Goal: Task Accomplishment & Management: Use online tool/utility

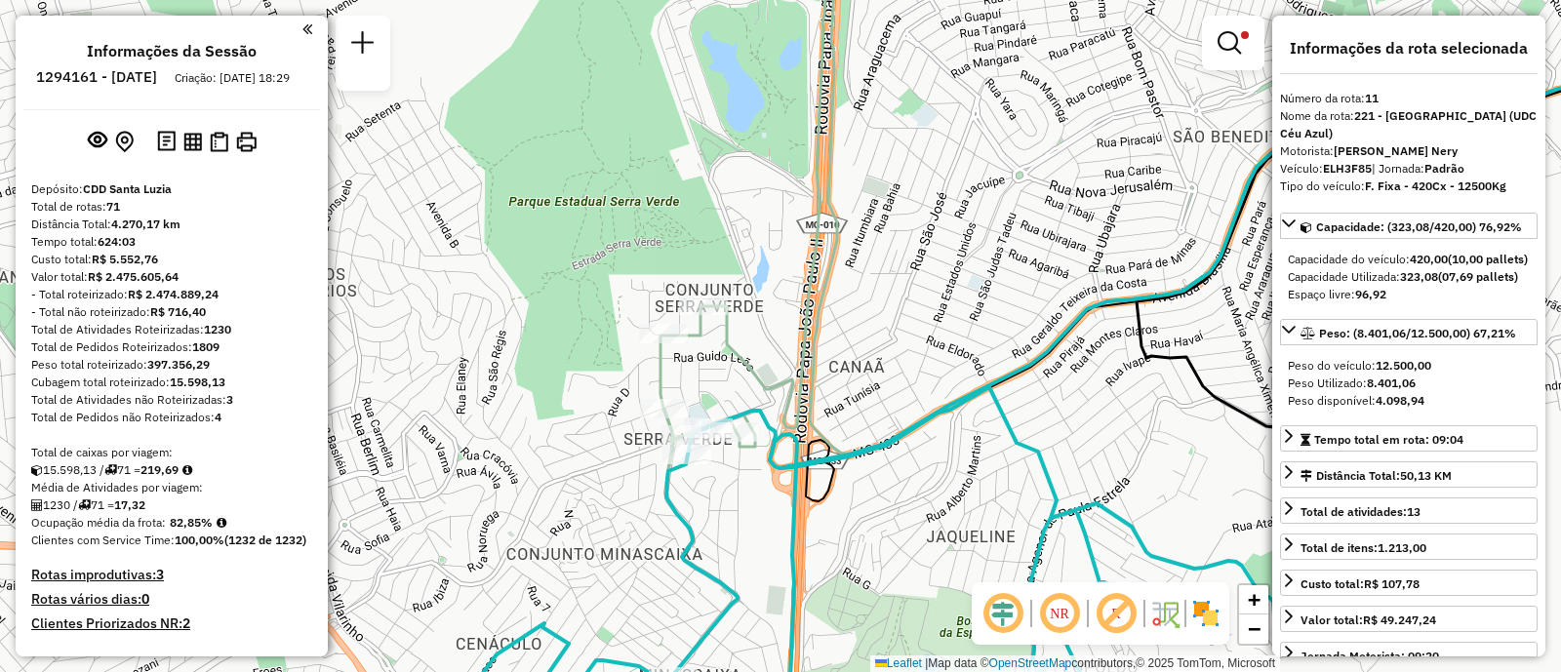
select select "**********"
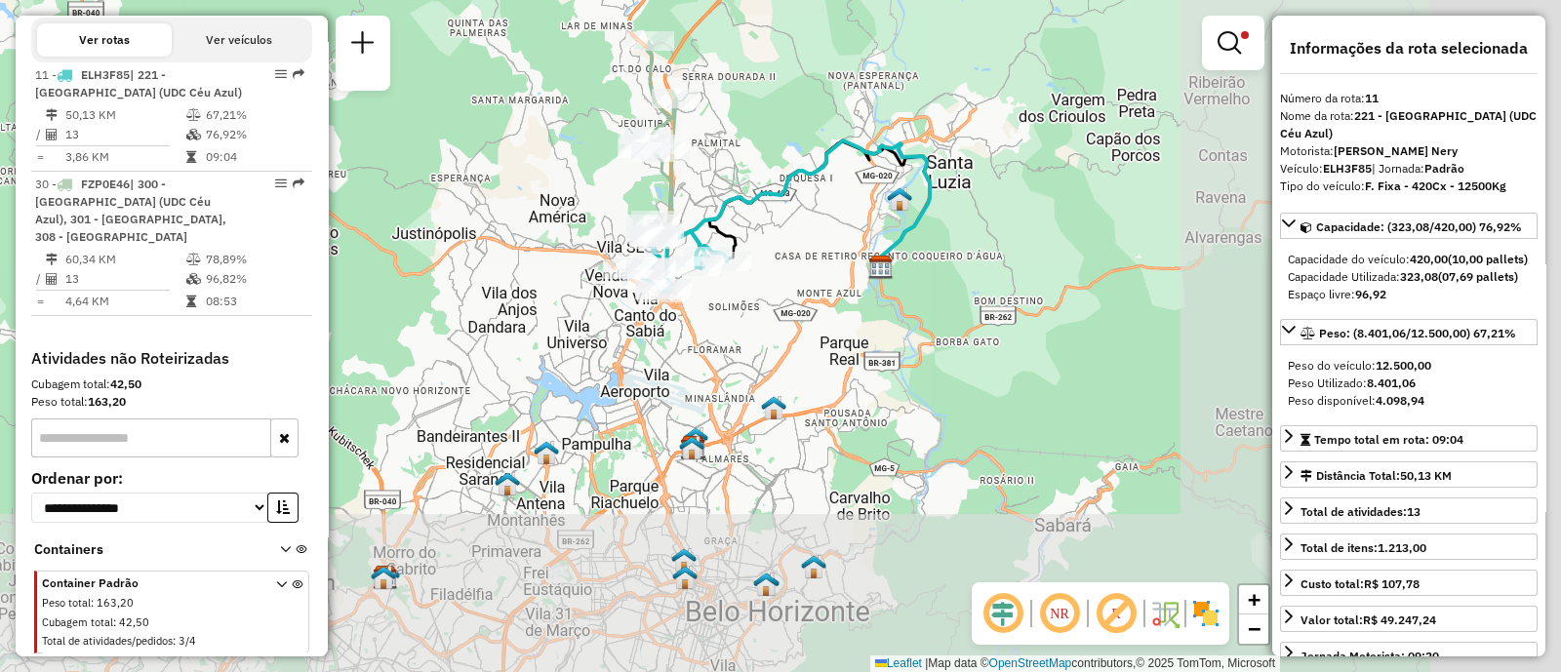
drag, startPoint x: 1112, startPoint y: 449, endPoint x: 683, endPoint y: 237, distance: 478.7
click at [680, 237] on icon at bounding box center [677, 261] width 100 height 61
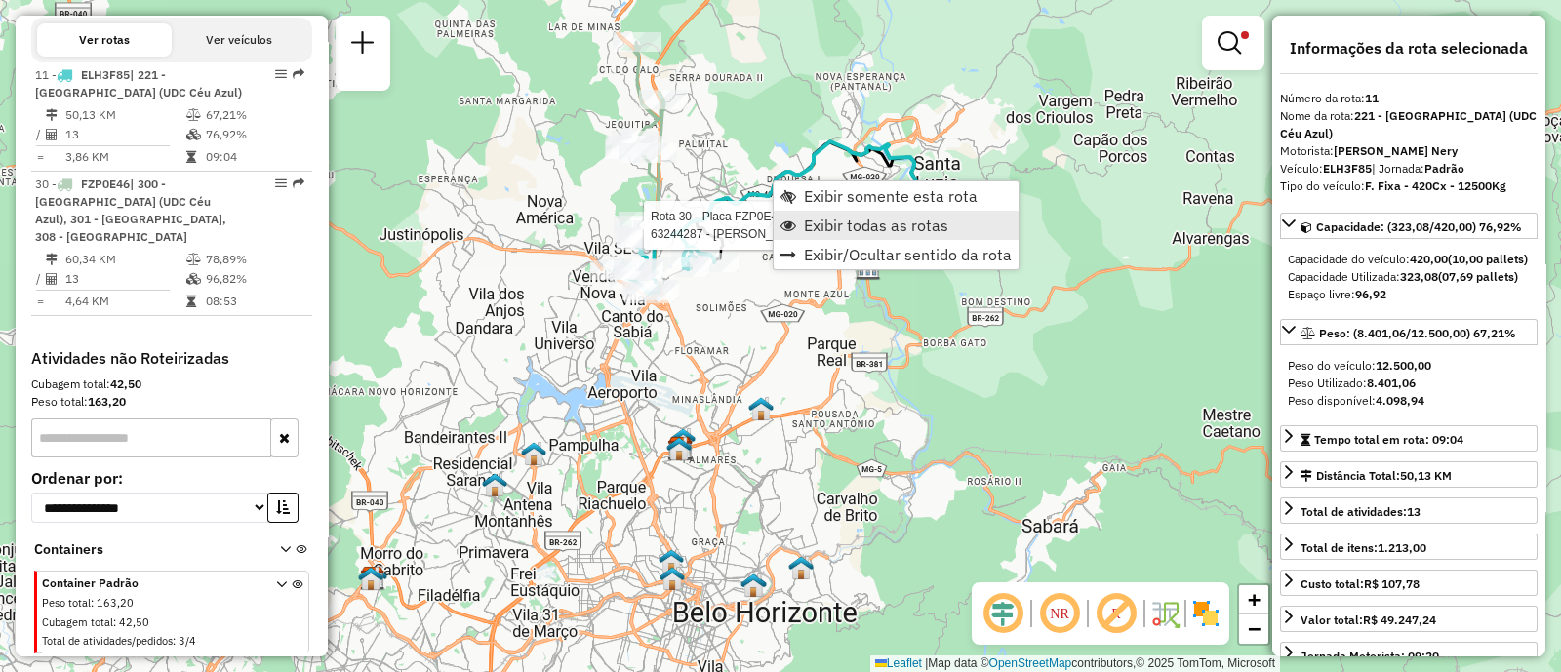
click at [898, 224] on span "Exibir todas as rotas" at bounding box center [876, 226] width 144 height 16
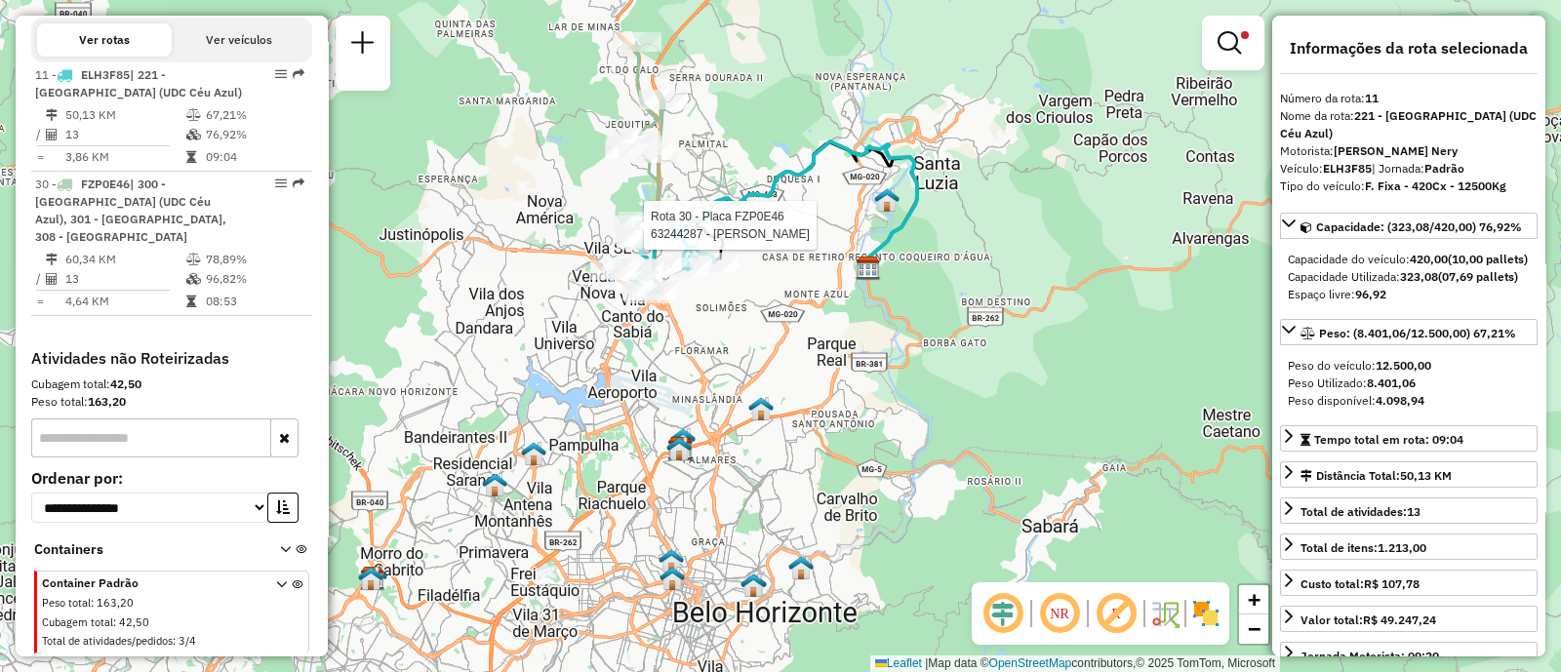
click at [898, 224] on span "Exibir todas as rotas" at bounding box center [876, 226] width 144 height 16
click at [1045, 295] on div "Rota 30 - Placa FZP0E46 63244287 - [PERSON_NAME] MO Limpar filtros Janela de at…" at bounding box center [780, 336] width 1561 height 672
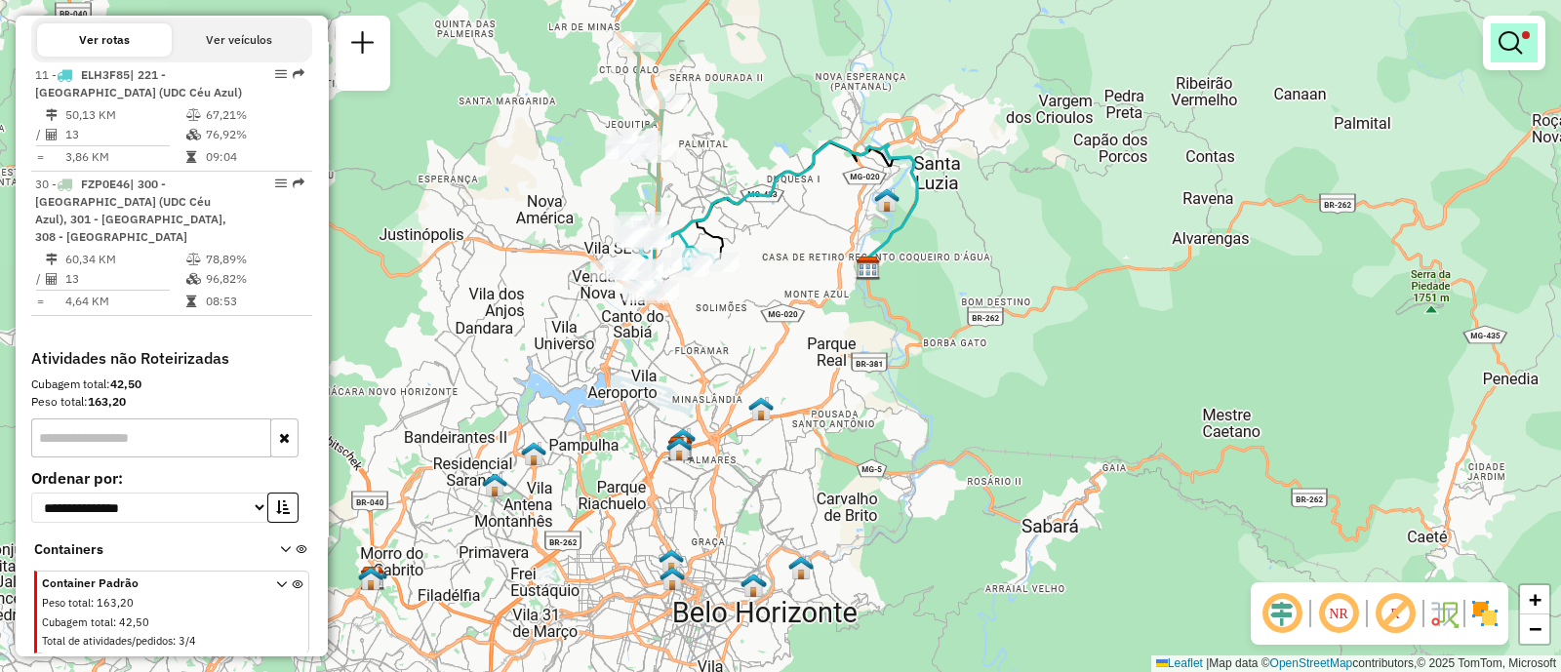
click at [1532, 41] on link at bounding box center [1514, 42] width 47 height 39
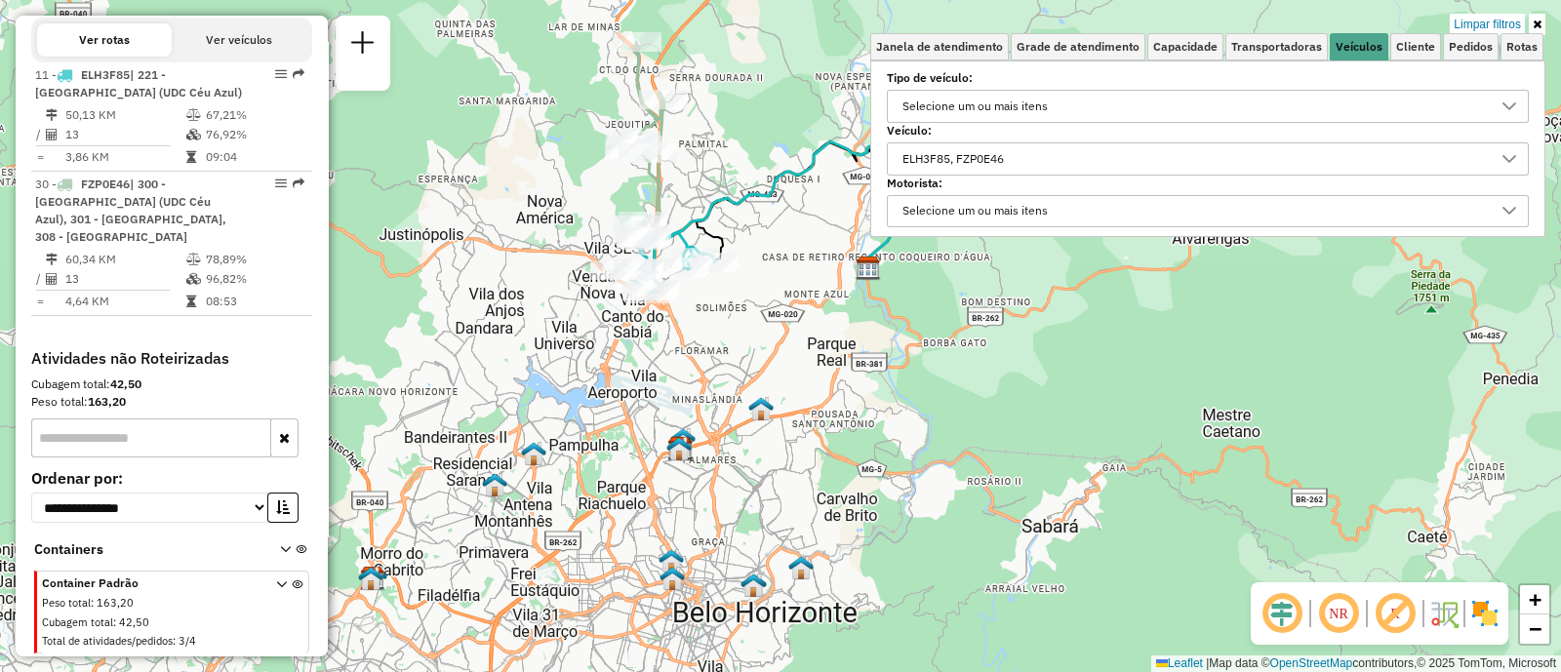
click at [1032, 156] on div "ELH3F85, FZP0E46" at bounding box center [1193, 158] width 595 height 31
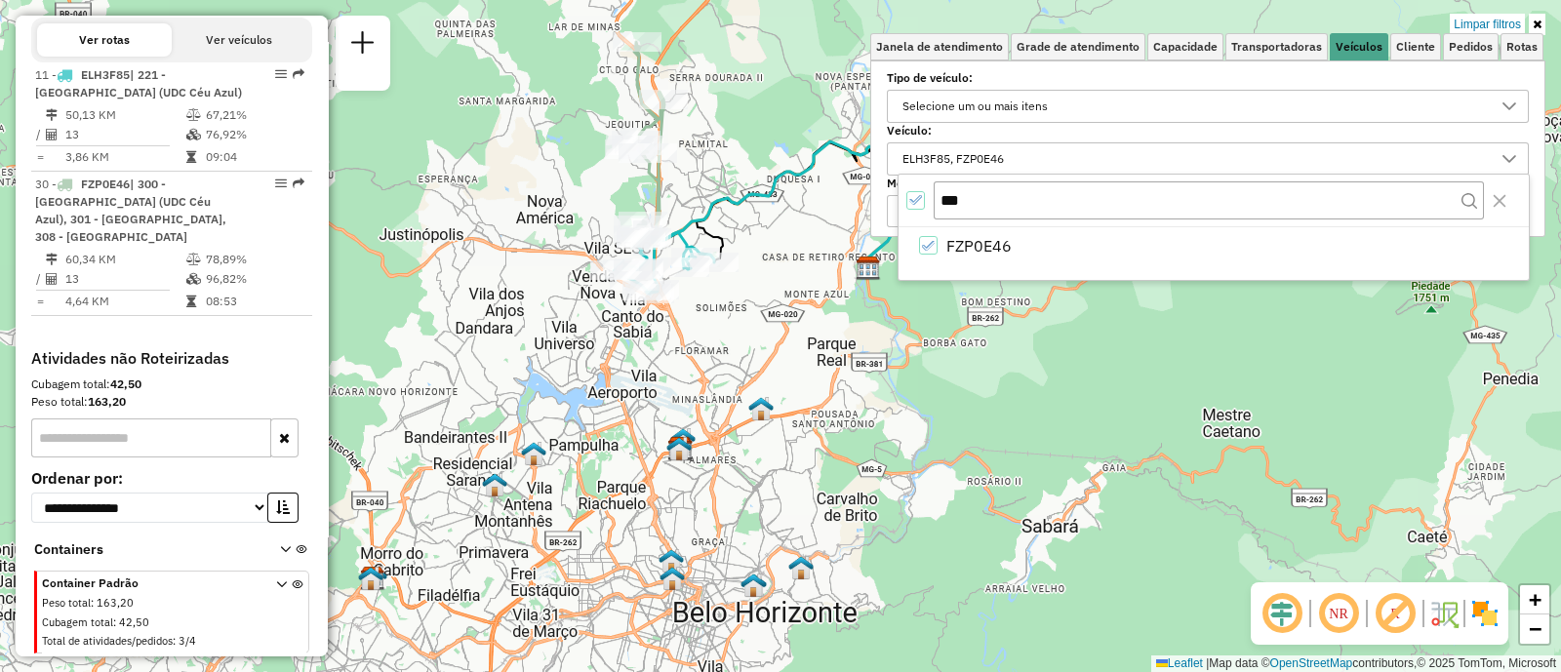
click at [917, 191] on div "All items selected" at bounding box center [915, 200] width 19 height 19
click at [985, 191] on input "***" at bounding box center [1209, 199] width 550 height 37
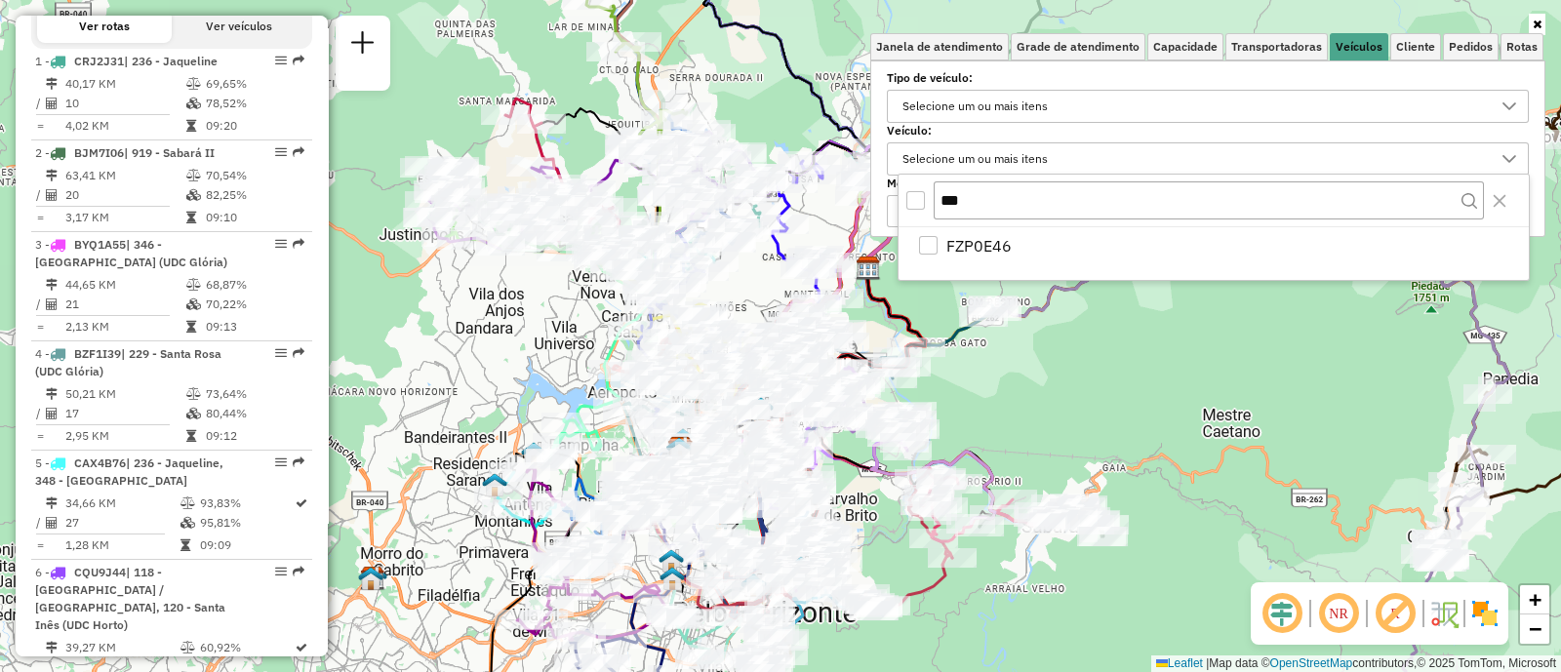
click at [940, 392] on div "Rota 1 - Placa CRJ2J31 63291448 - ADEGA ONE DISTRIBUID Janela de atendimento Gr…" at bounding box center [780, 336] width 1561 height 672
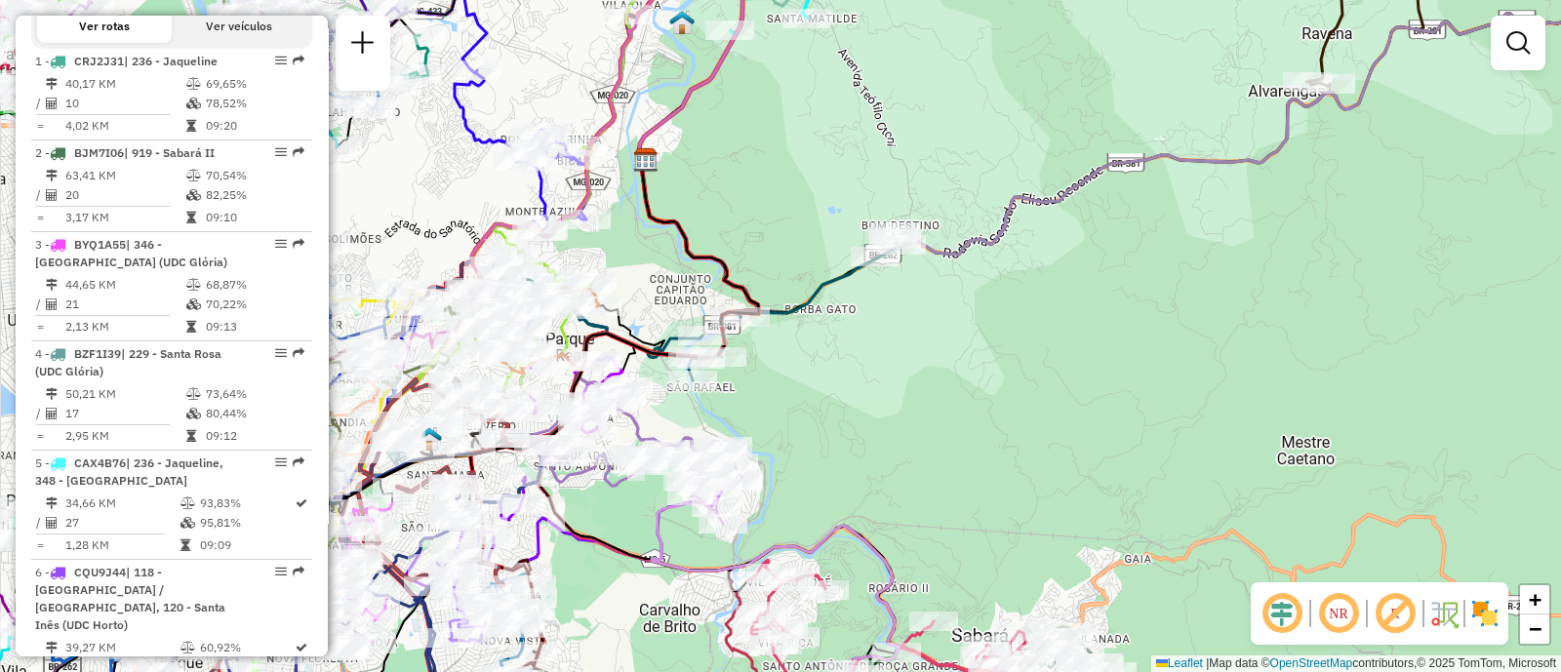
drag, startPoint x: 919, startPoint y: 278, endPoint x: 900, endPoint y: 338, distance: 62.6
click at [938, 319] on div "Janela de atendimento Grade de atendimento Capacidade Transportadoras Veículos …" at bounding box center [780, 336] width 1561 height 672
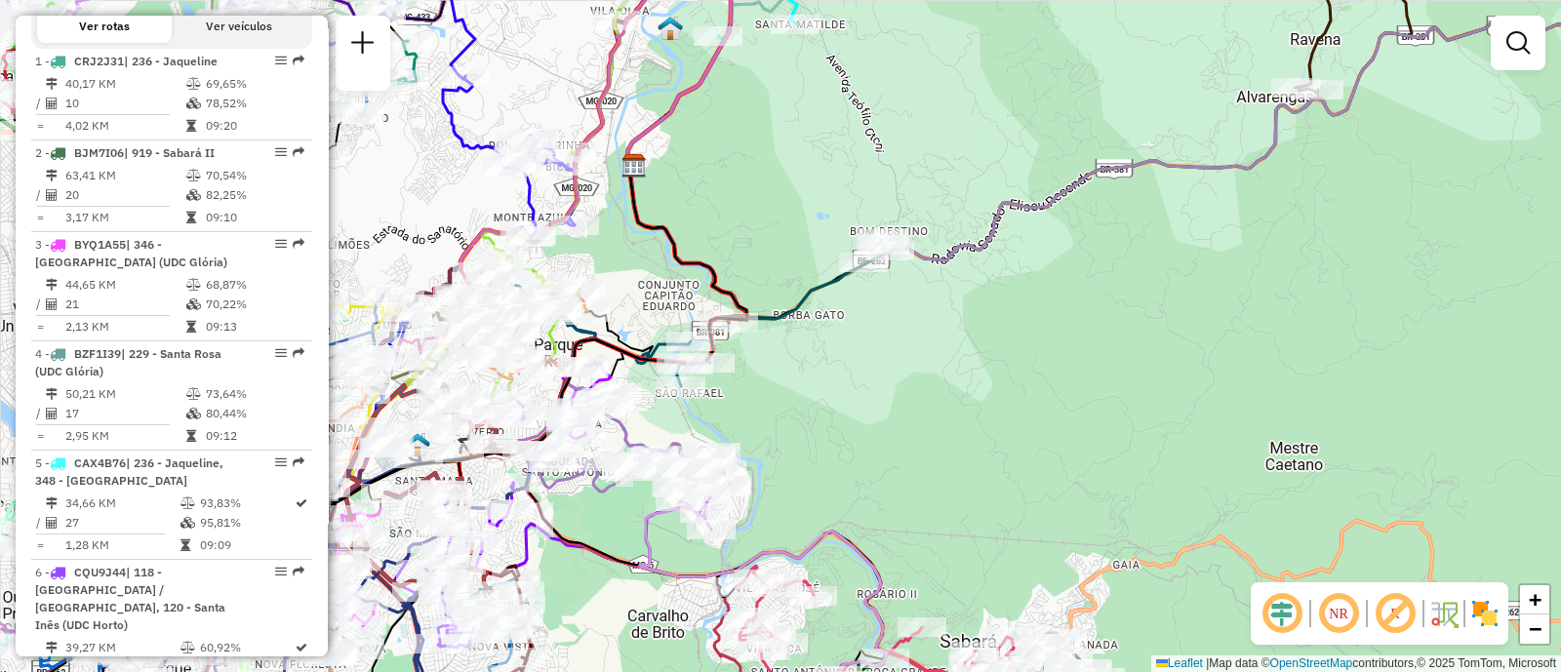
drag, startPoint x: 900, startPoint y: 338, endPoint x: 888, endPoint y: 327, distance: 15.9
click at [895, 339] on div "Janela de atendimento Grade de atendimento Capacidade Transportadoras Veículos …" at bounding box center [780, 336] width 1561 height 672
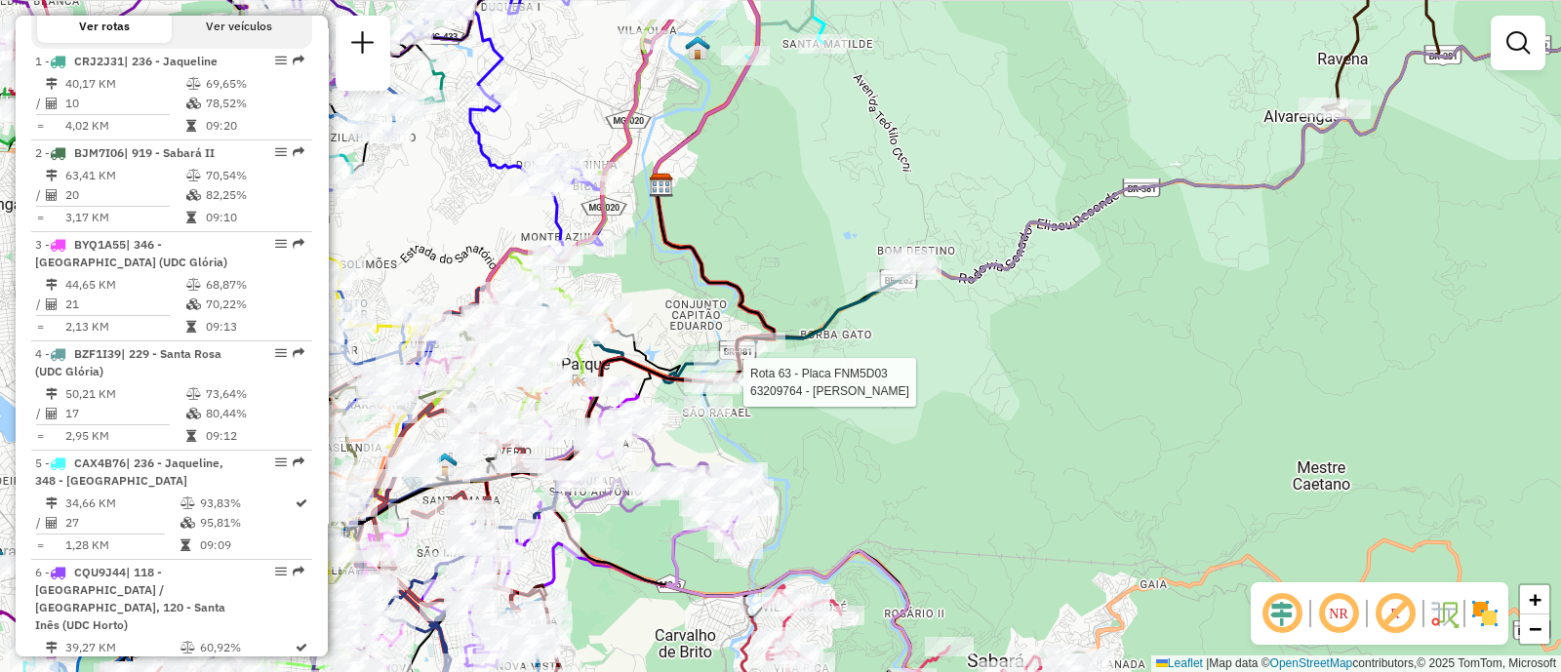
select select "**********"
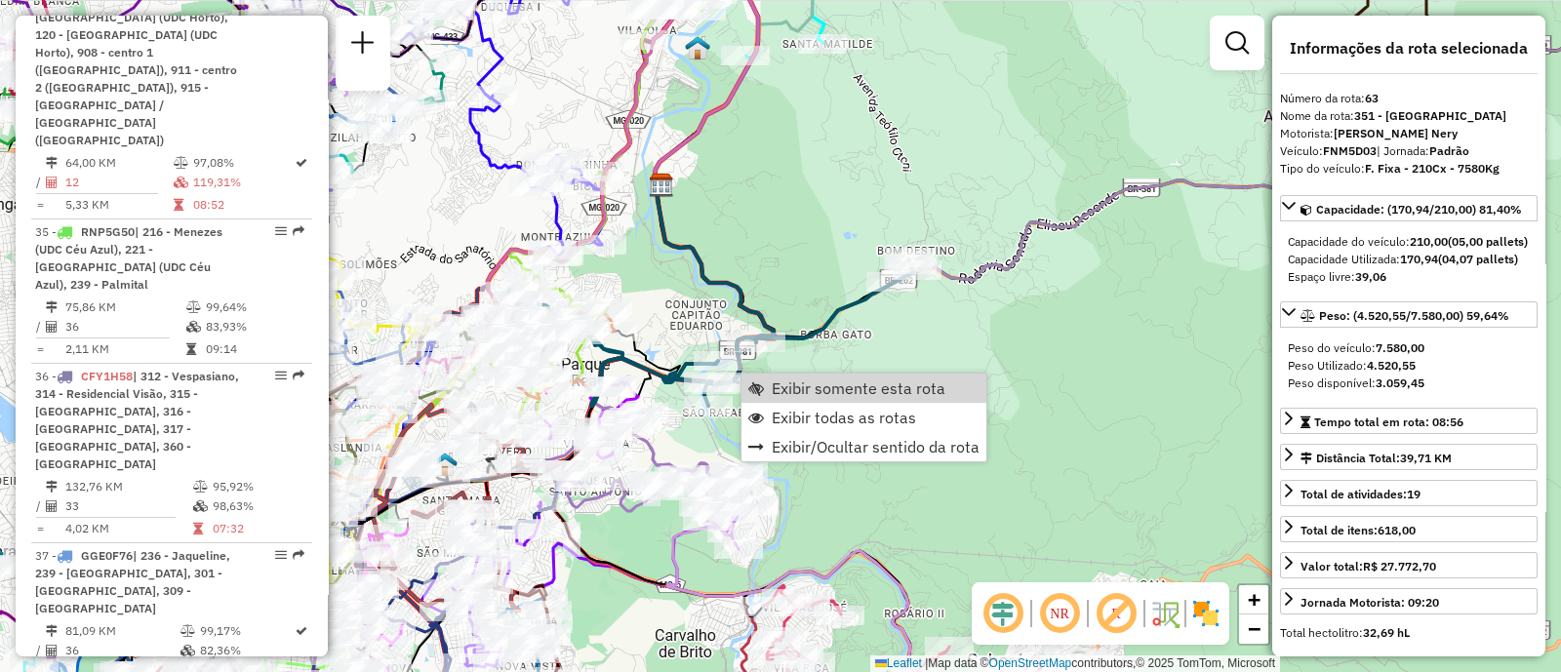
scroll to position [8263, 0]
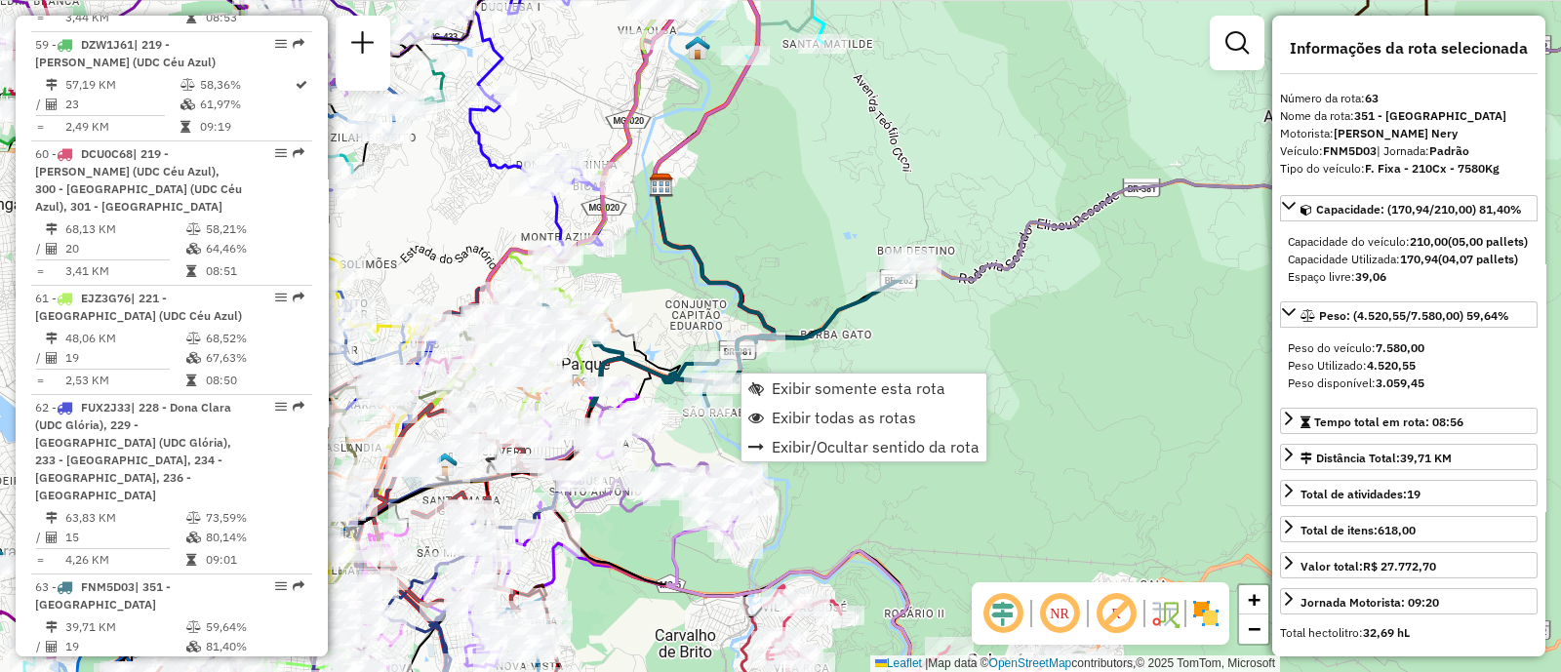
click at [1063, 349] on div "Janela de atendimento Grade de atendimento Capacidade Transportadoras Veículos …" at bounding box center [780, 336] width 1561 height 672
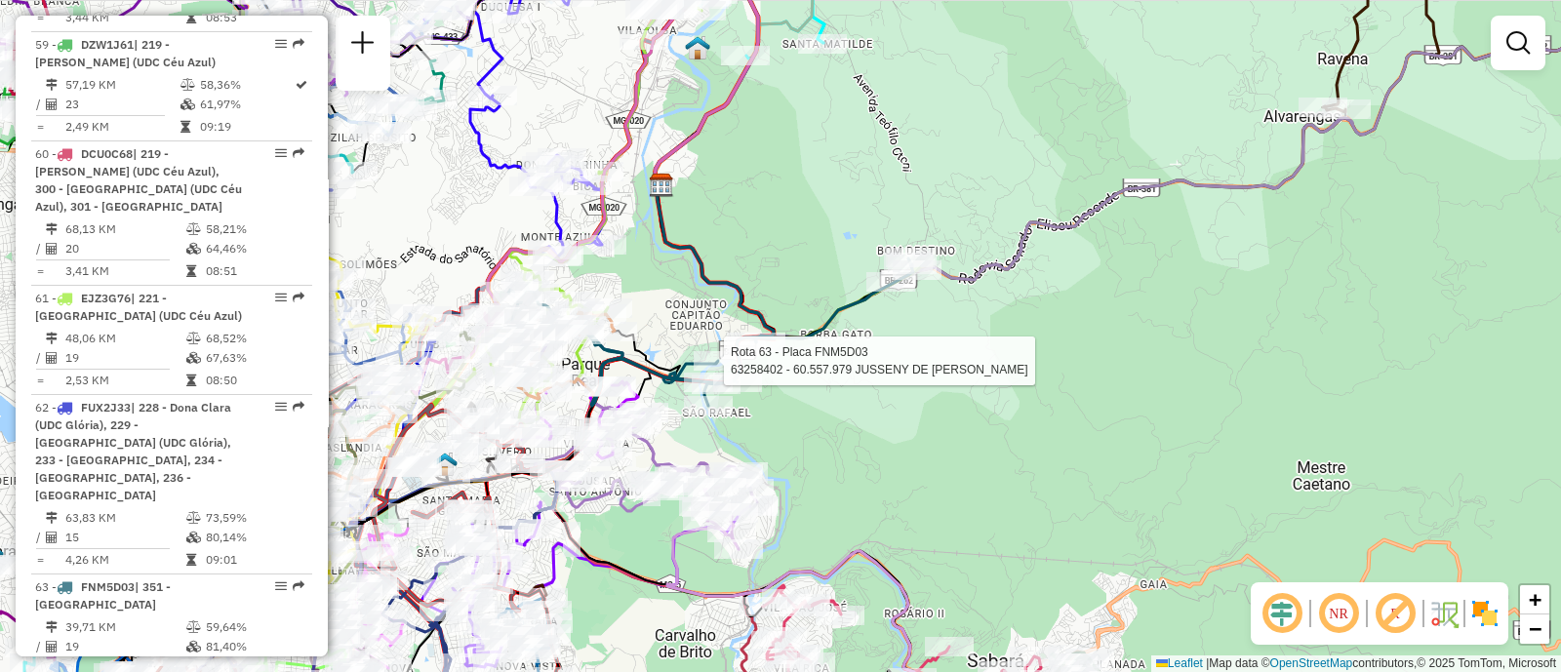
select select "**********"
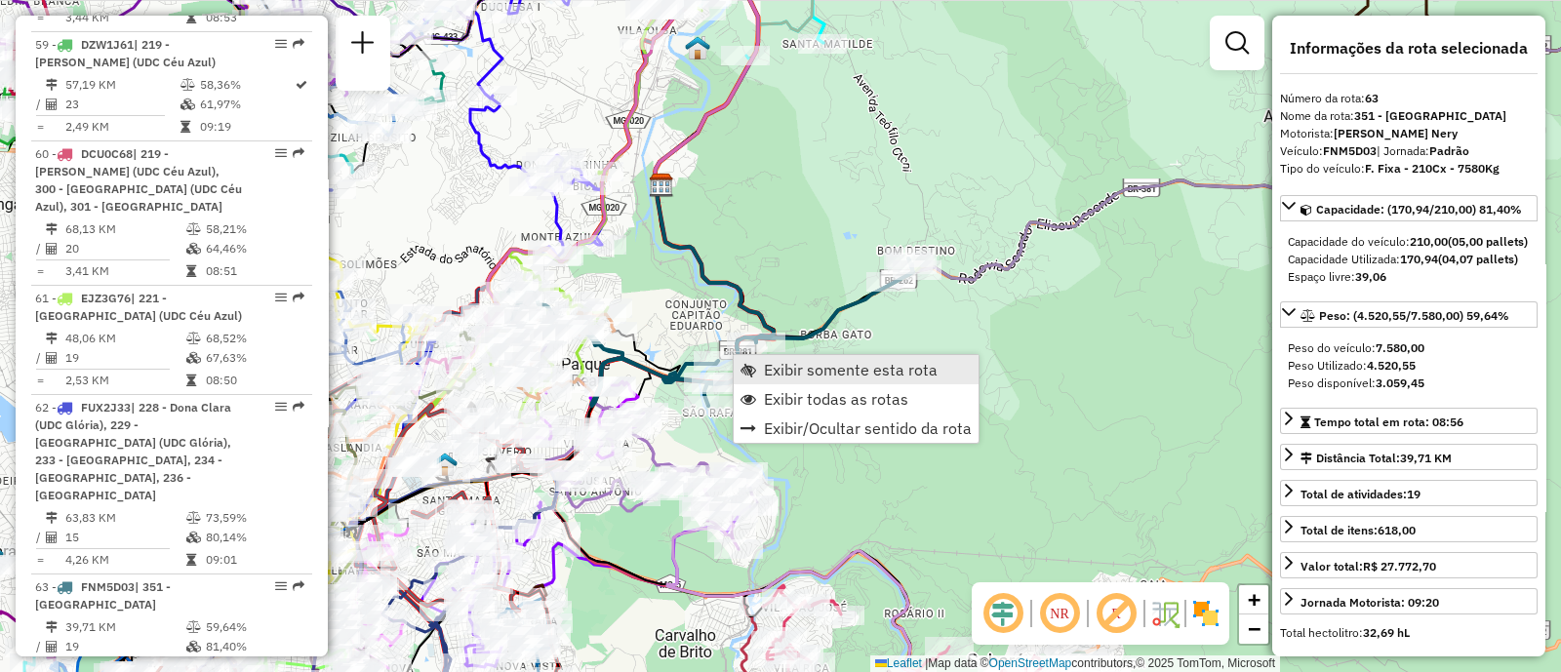
click at [795, 368] on span "Exibir somente esta rota" at bounding box center [851, 370] width 174 height 16
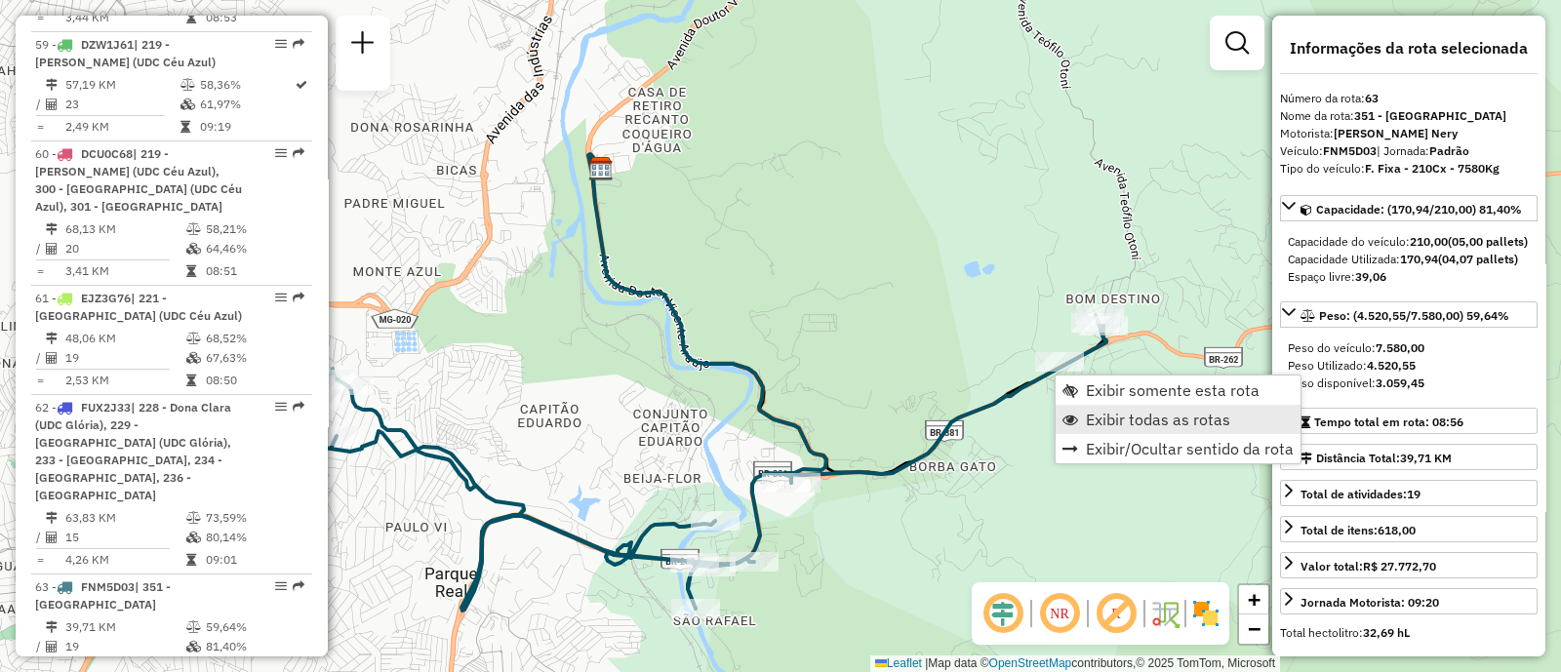
click at [1145, 426] on span "Exibir todas as rotas" at bounding box center [1158, 420] width 144 height 16
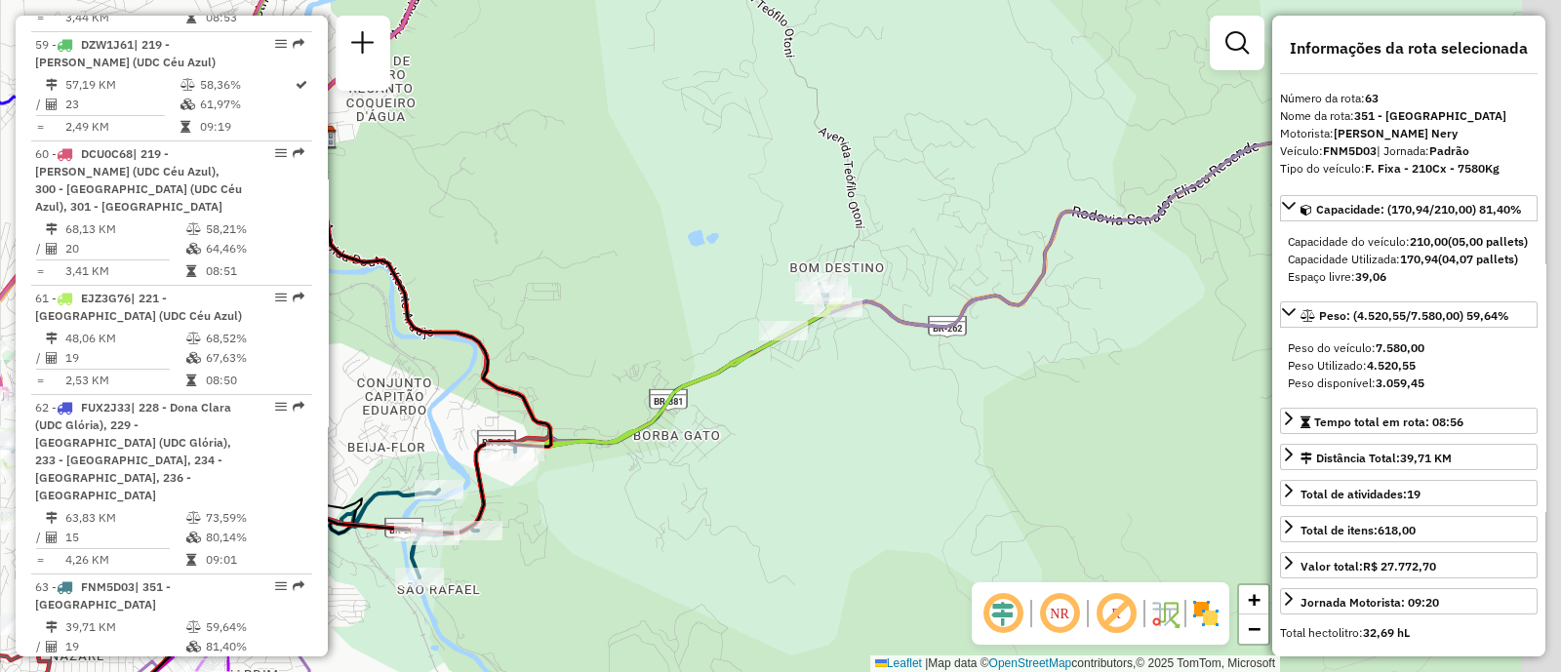
drag, startPoint x: 1185, startPoint y: 455, endPoint x: 764, endPoint y: 396, distance: 425.5
click at [773, 400] on div "Janela de atendimento Grade de atendimento Capacidade Transportadoras Veículos …" at bounding box center [780, 336] width 1561 height 672
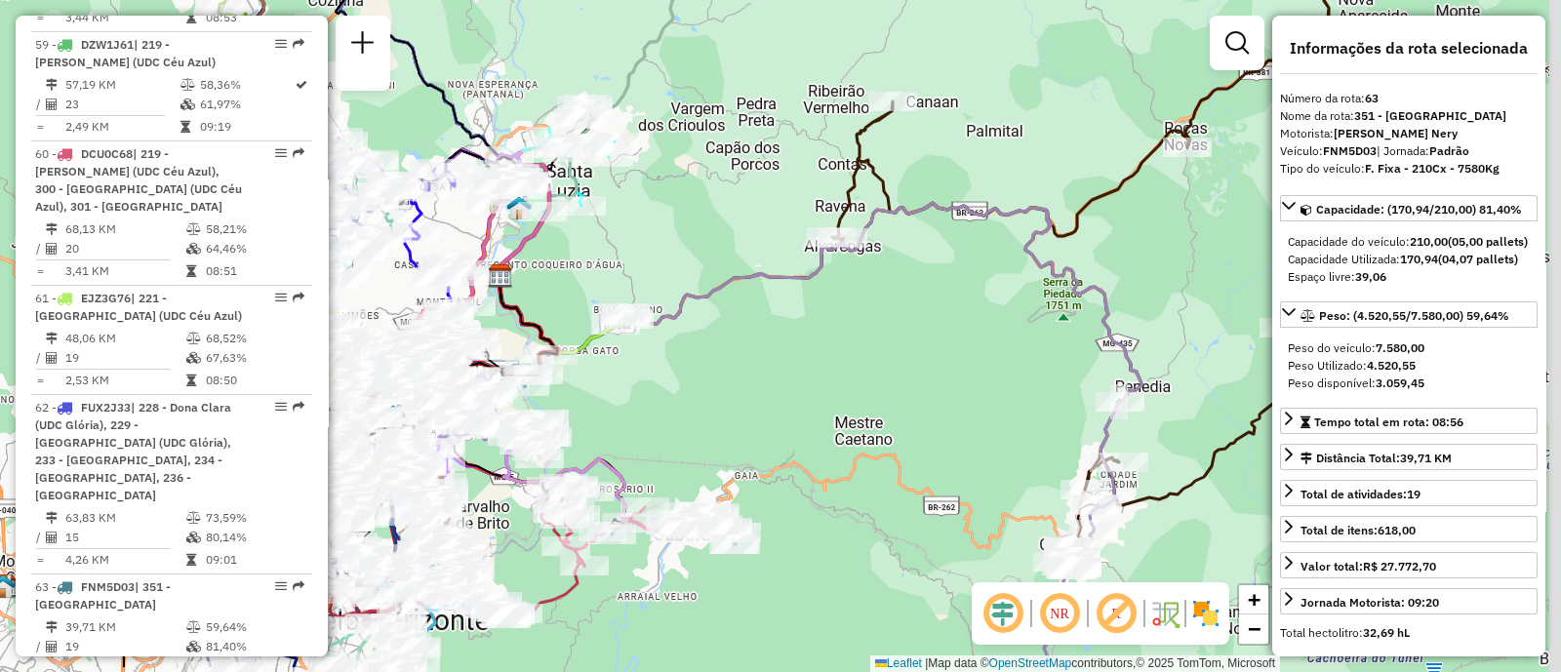
drag, startPoint x: 1025, startPoint y: 450, endPoint x: 808, endPoint y: 387, distance: 226.4
click at [781, 378] on div "Janela de atendimento Grade de atendimento Capacidade Transportadoras Veículos …" at bounding box center [780, 336] width 1561 height 672
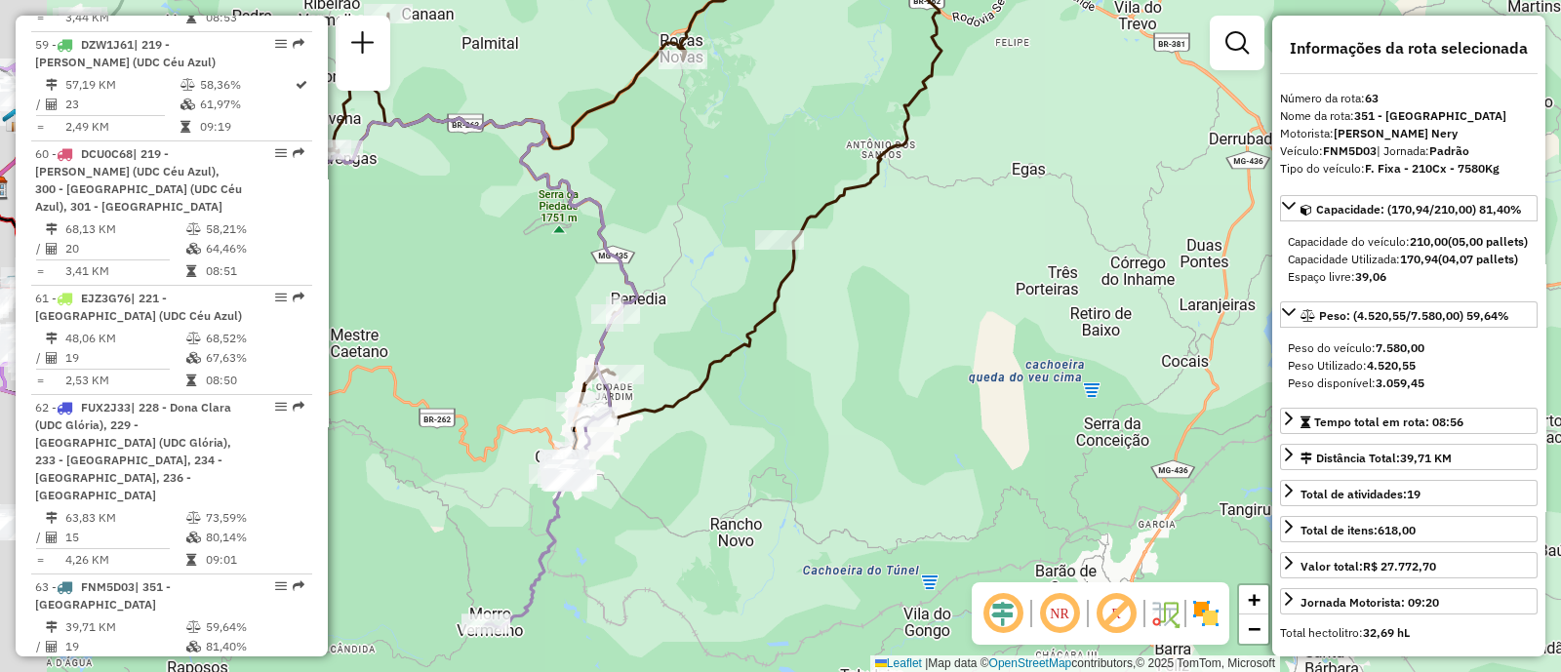
drag, startPoint x: 646, startPoint y: 423, endPoint x: 839, endPoint y: 466, distance: 197.9
click at [822, 459] on div "Janela de atendimento Grade de atendimento Capacidade Transportadoras Veículos …" at bounding box center [780, 336] width 1561 height 672
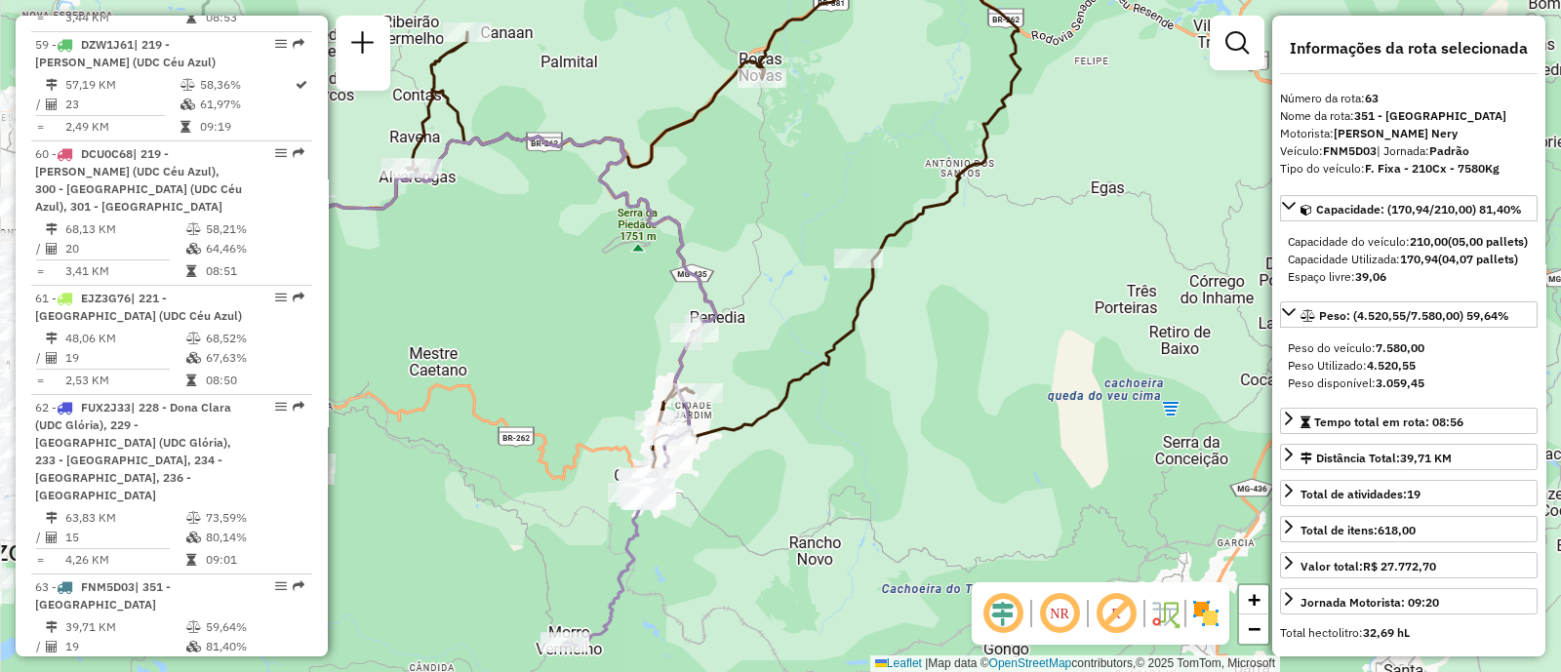
drag, startPoint x: 839, startPoint y: 466, endPoint x: 871, endPoint y: 480, distance: 35.0
click at [855, 477] on div "Janela de atendimento Grade de atendimento Capacidade Transportadoras Veículos …" at bounding box center [780, 336] width 1561 height 672
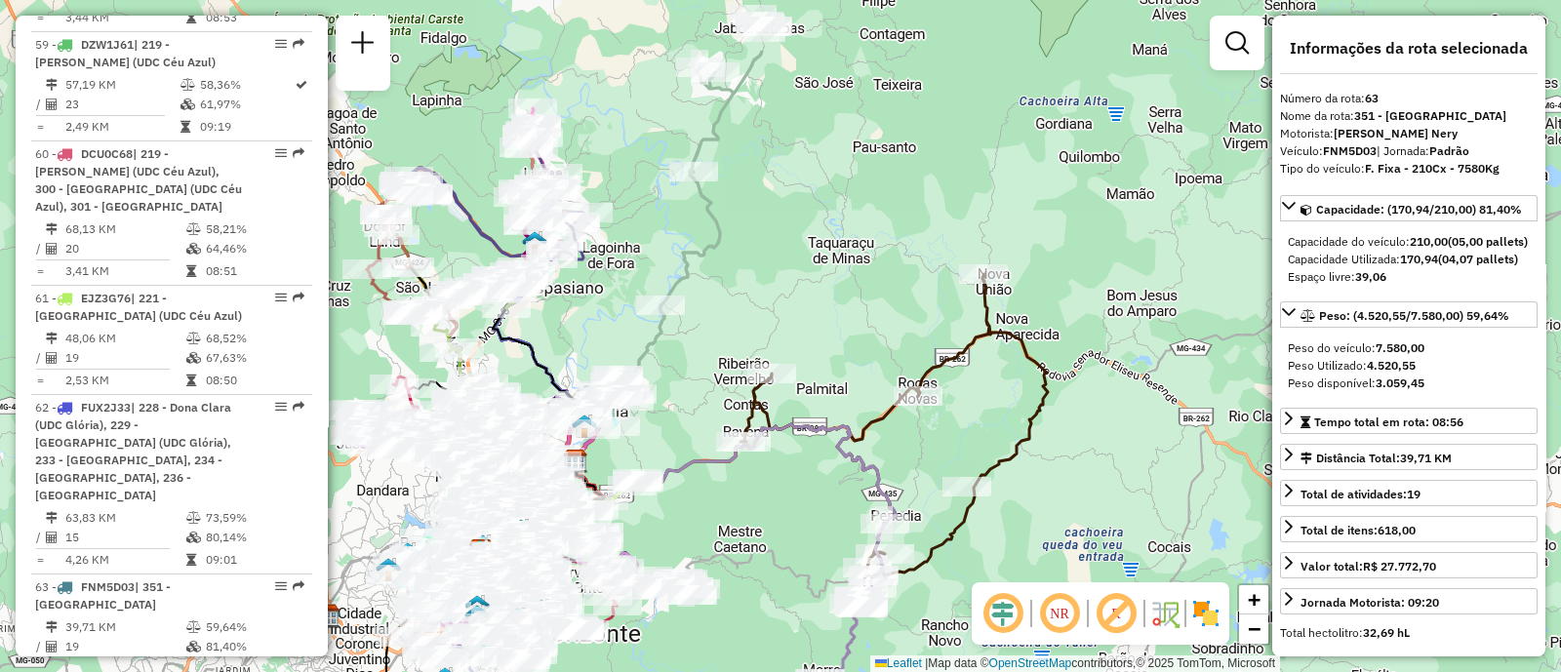
drag, startPoint x: 678, startPoint y: 403, endPoint x: 795, endPoint y: 542, distance: 181.4
click at [795, 542] on div "Janela de atendimento Grade de atendimento Capacidade Transportadoras Veículos …" at bounding box center [780, 336] width 1561 height 672
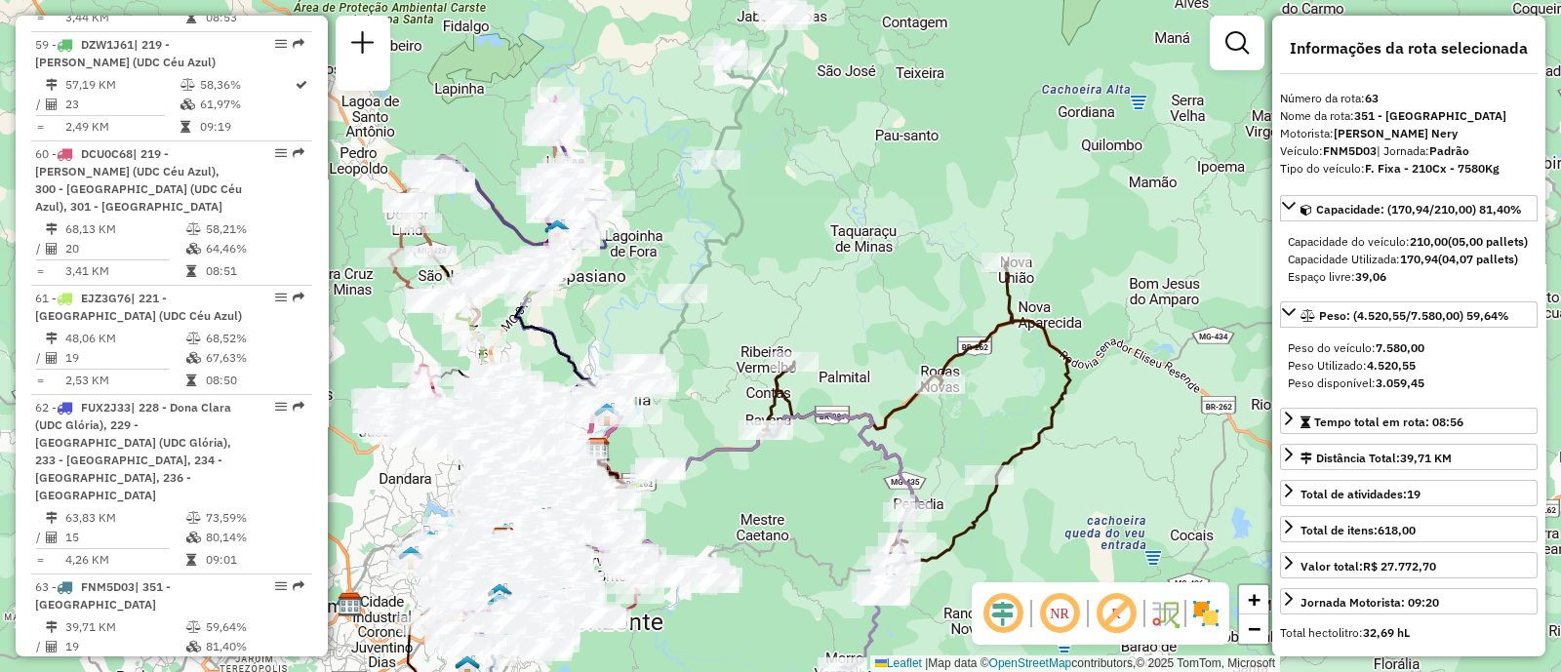
drag, startPoint x: 795, startPoint y: 542, endPoint x: 803, endPoint y: 509, distance: 33.1
click at [803, 509] on div "Janela de atendimento Grade de atendimento Capacidade Transportadoras Veículos …" at bounding box center [780, 336] width 1561 height 672
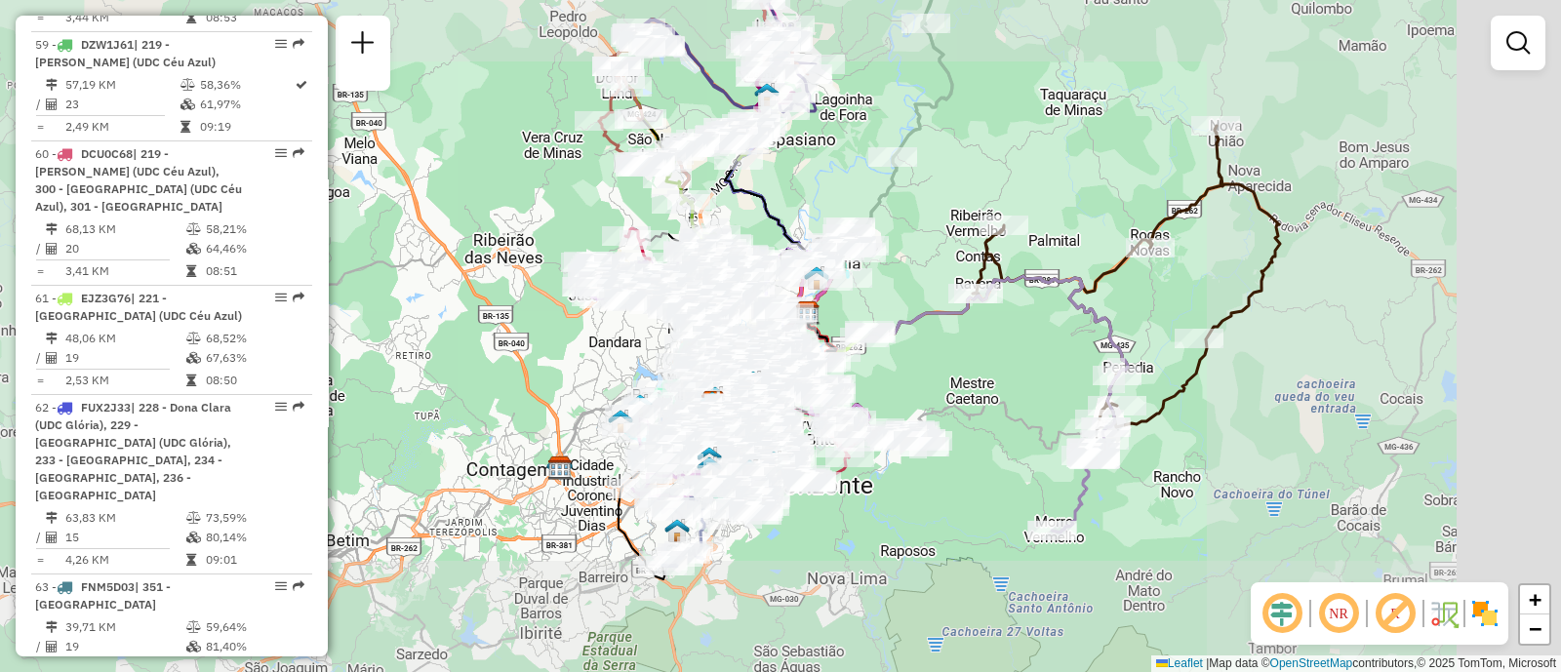
drag, startPoint x: 1209, startPoint y: 387, endPoint x: 1143, endPoint y: 368, distance: 69.2
click at [1152, 370] on icon at bounding box center [1126, 276] width 307 height 301
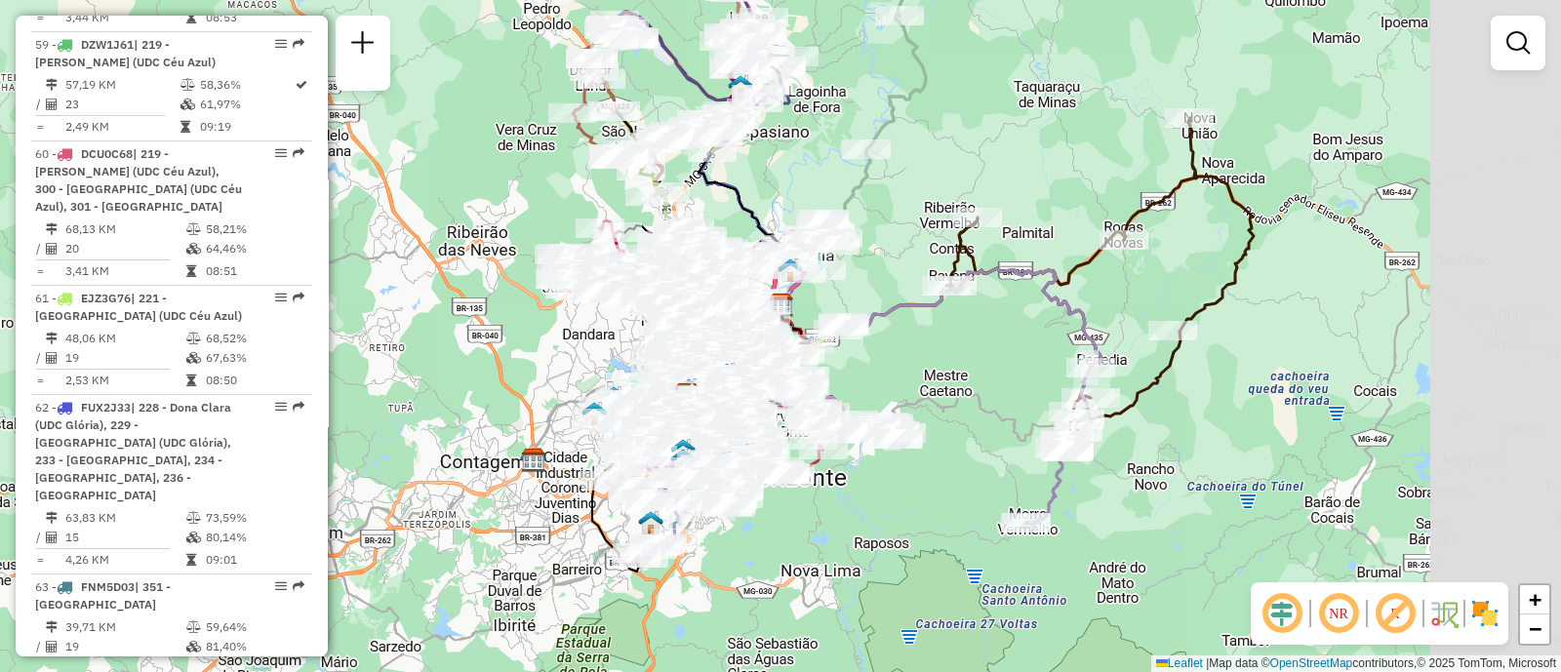
click at [1143, 368] on div "Janela de atendimento Grade de atendimento Capacidade Transportadoras Veículos …" at bounding box center [780, 336] width 1561 height 672
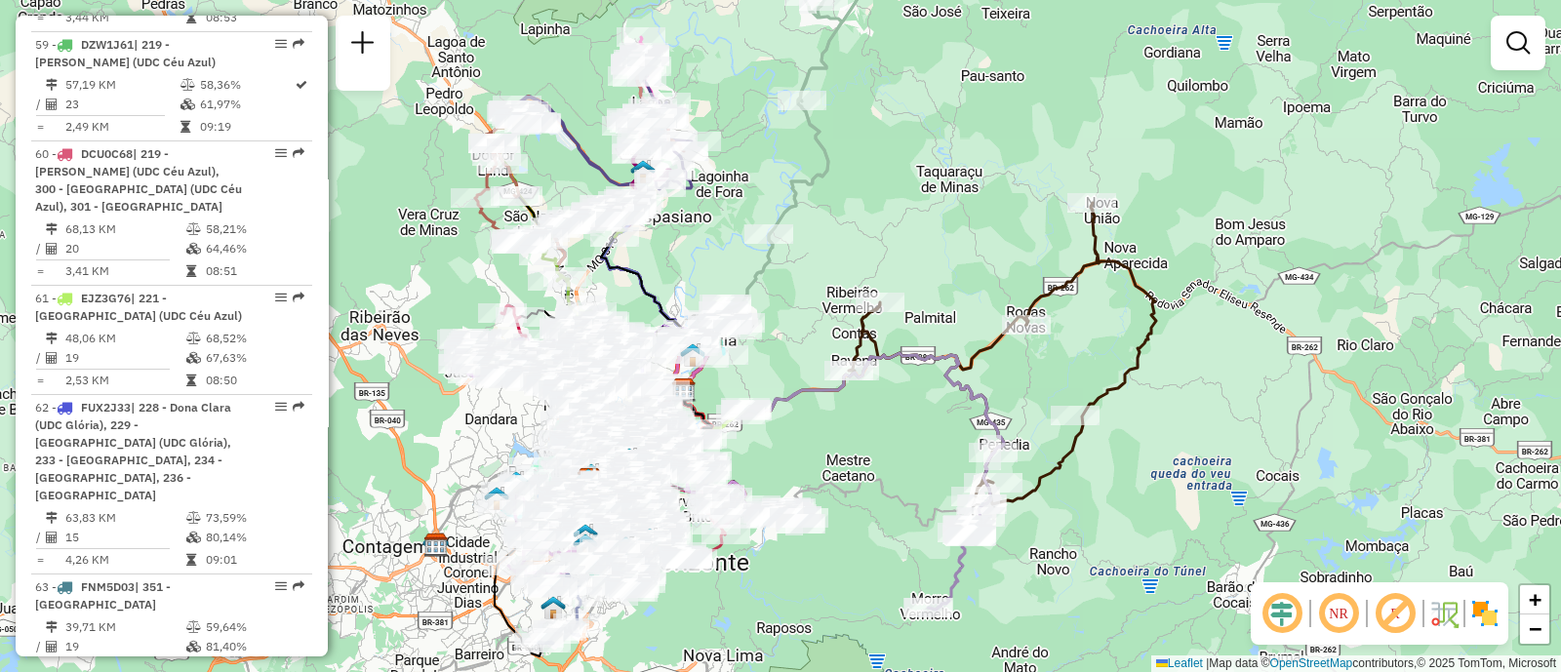
drag, startPoint x: 816, startPoint y: 458, endPoint x: 898, endPoint y: 445, distance: 82.9
click at [898, 445] on div "Janela de atendimento Grade de atendimento Capacidade Transportadoras Veículos …" at bounding box center [780, 336] width 1561 height 672
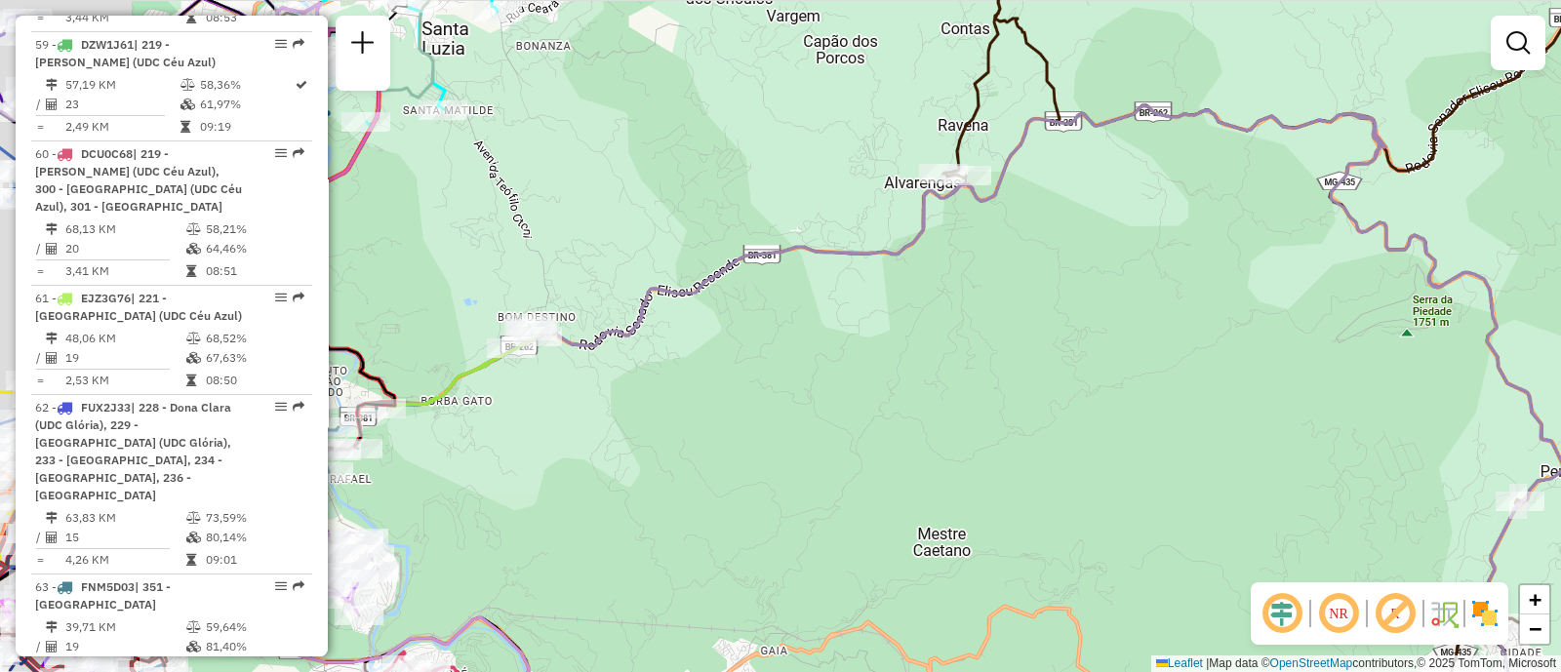
drag, startPoint x: 829, startPoint y: 429, endPoint x: 857, endPoint y: 418, distance: 29.7
click at [851, 431] on div "Janela de atendimento Grade de atendimento Capacidade Transportadoras Veículos …" at bounding box center [780, 336] width 1561 height 672
click at [861, 429] on div "Janela de atendimento Grade de atendimento Capacidade Transportadoras Veículos …" at bounding box center [780, 336] width 1561 height 672
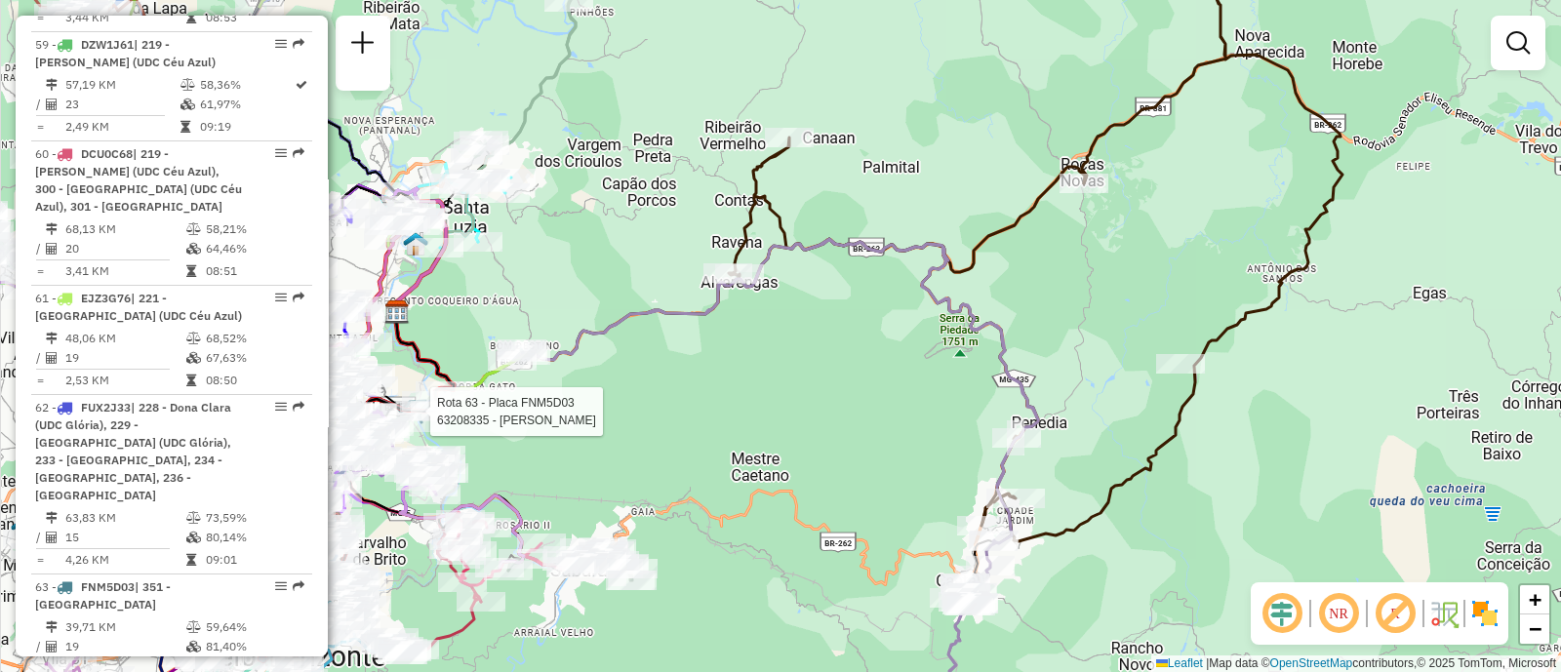
select select "**********"
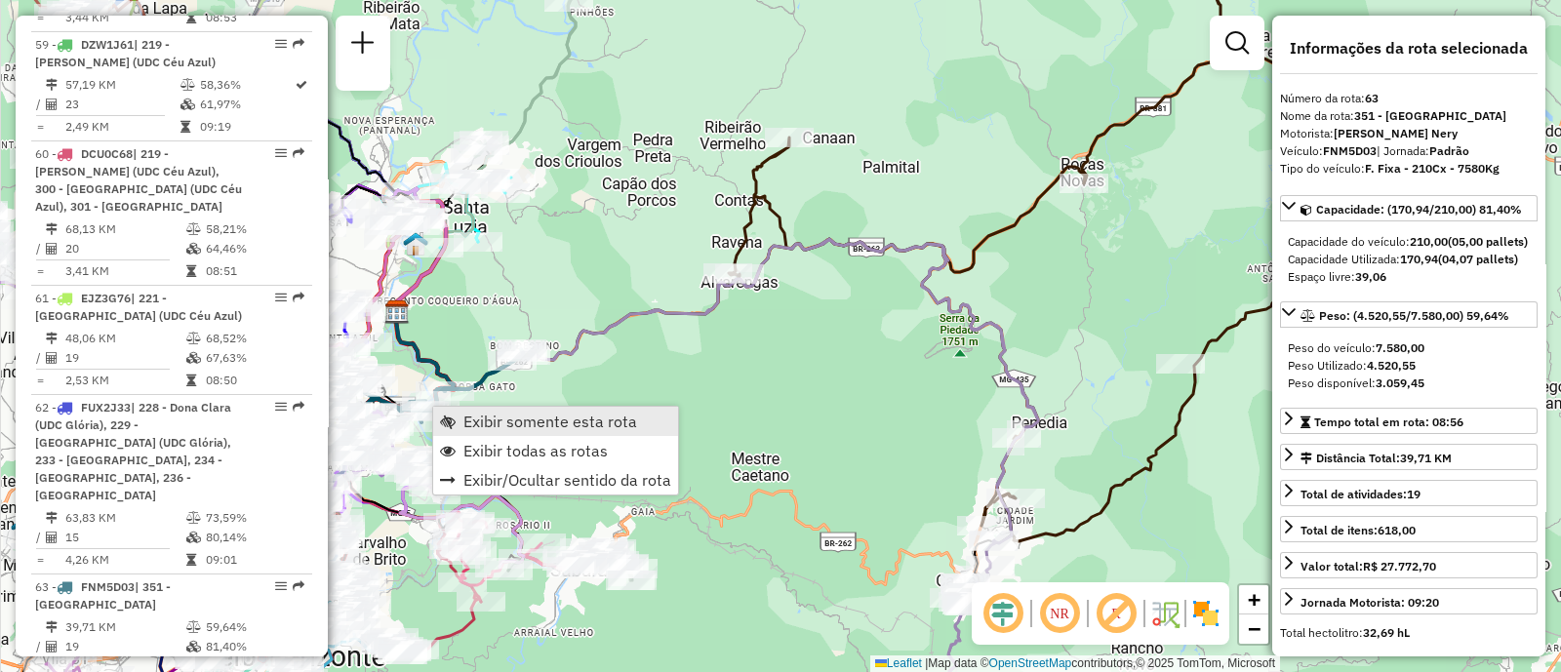
click at [551, 420] on span "Exibir somente esta rota" at bounding box center [550, 422] width 174 height 16
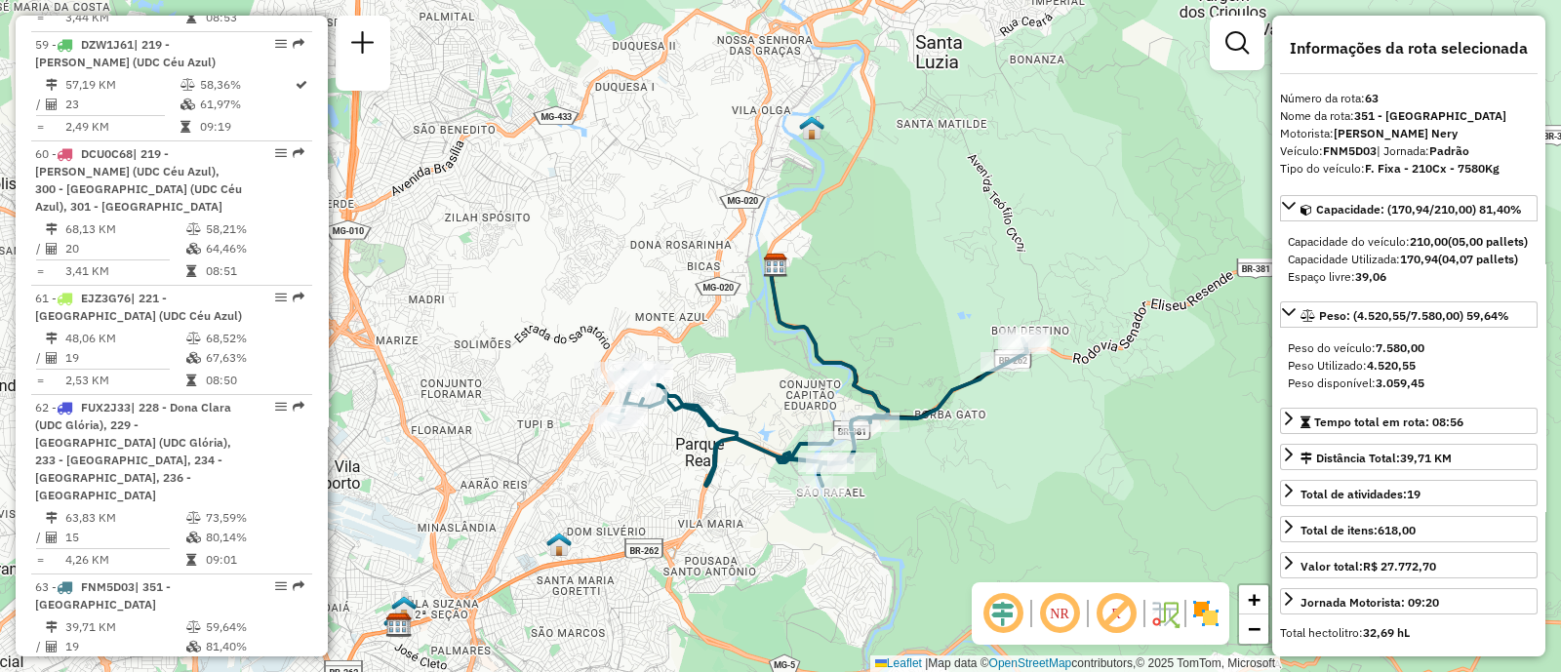
drag, startPoint x: 1082, startPoint y: 446, endPoint x: 912, endPoint y: 444, distance: 169.8
click at [912, 446] on div "Janela de atendimento Grade de atendimento Capacidade Transportadoras Veículos …" at bounding box center [780, 336] width 1561 height 672
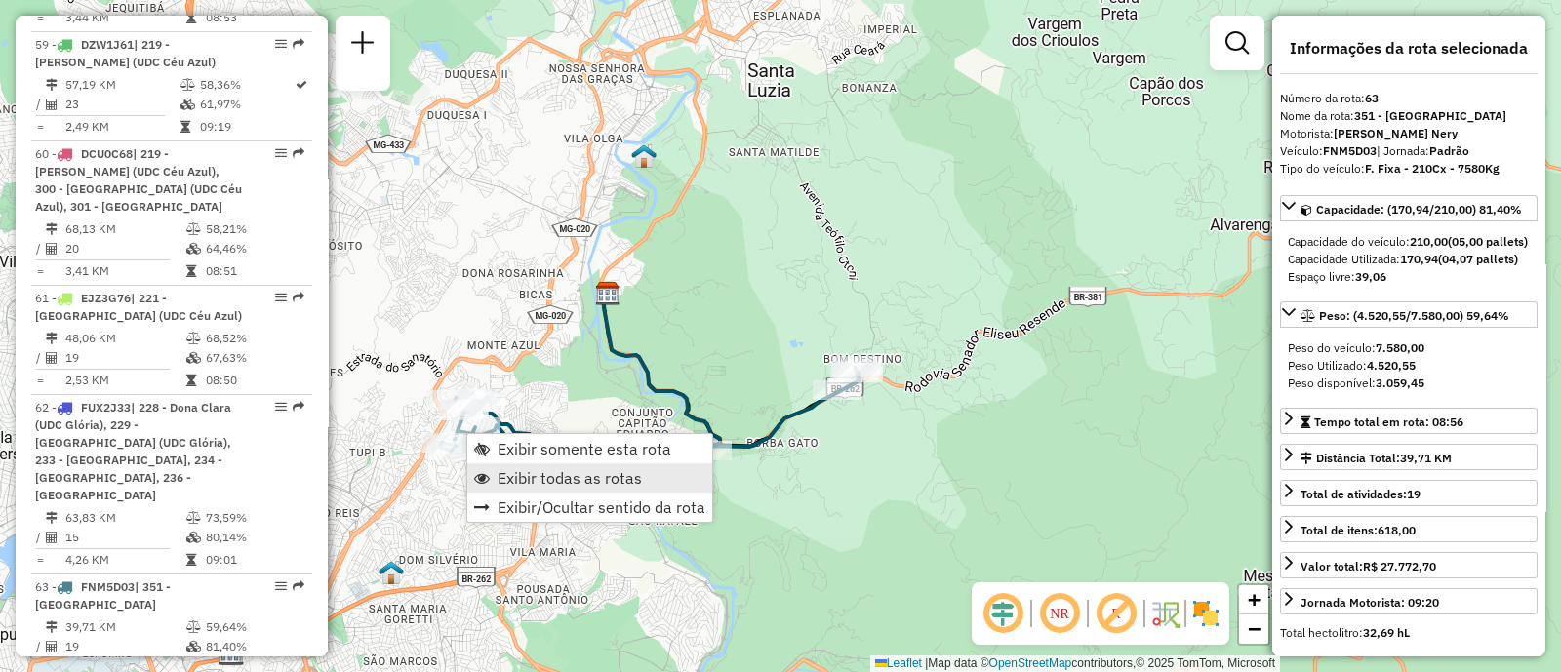
drag, startPoint x: 557, startPoint y: 471, endPoint x: 548, endPoint y: 485, distance: 16.2
click at [556, 471] on span "Exibir todas as rotas" at bounding box center [570, 478] width 144 height 16
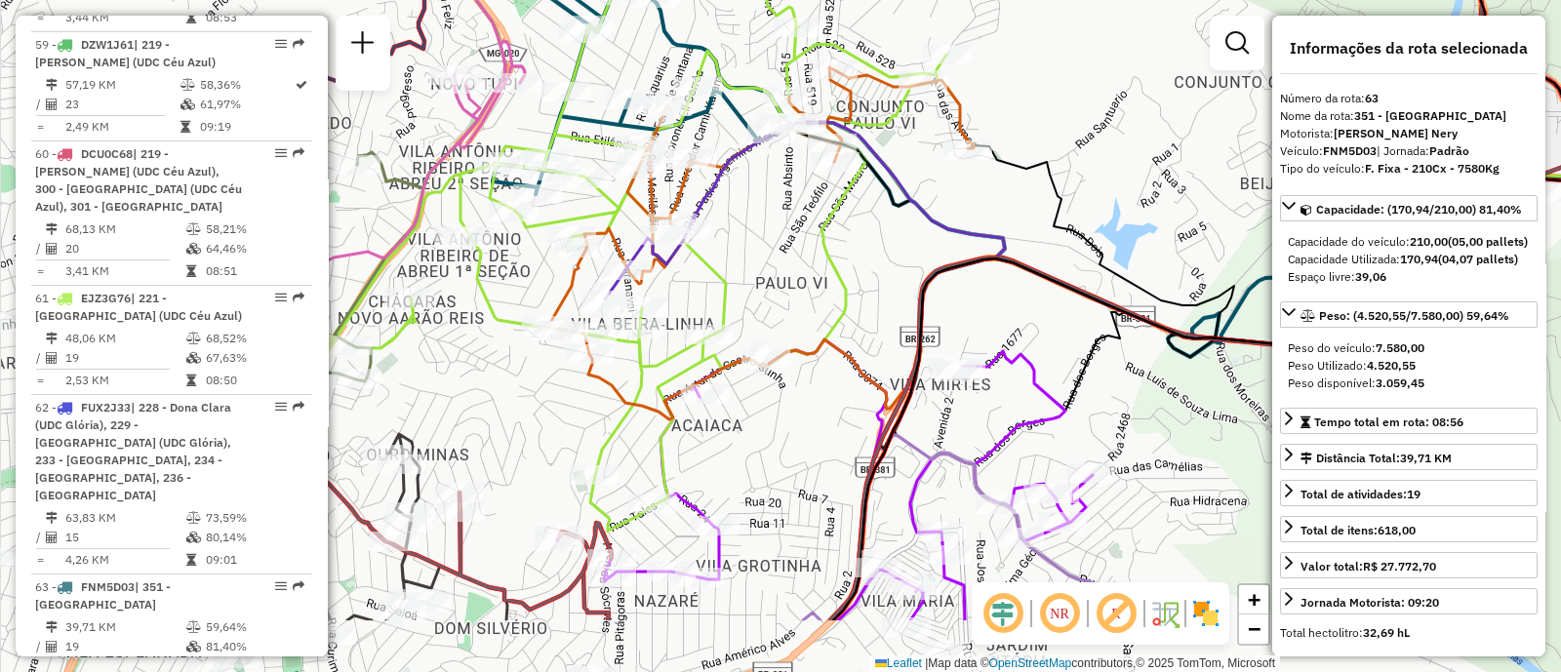
drag, startPoint x: 580, startPoint y: 384, endPoint x: 858, endPoint y: 265, distance: 302.5
click at [858, 265] on div "Janela de atendimento Grade de atendimento Capacidade Transportadoras Veículos …" at bounding box center [780, 336] width 1561 height 672
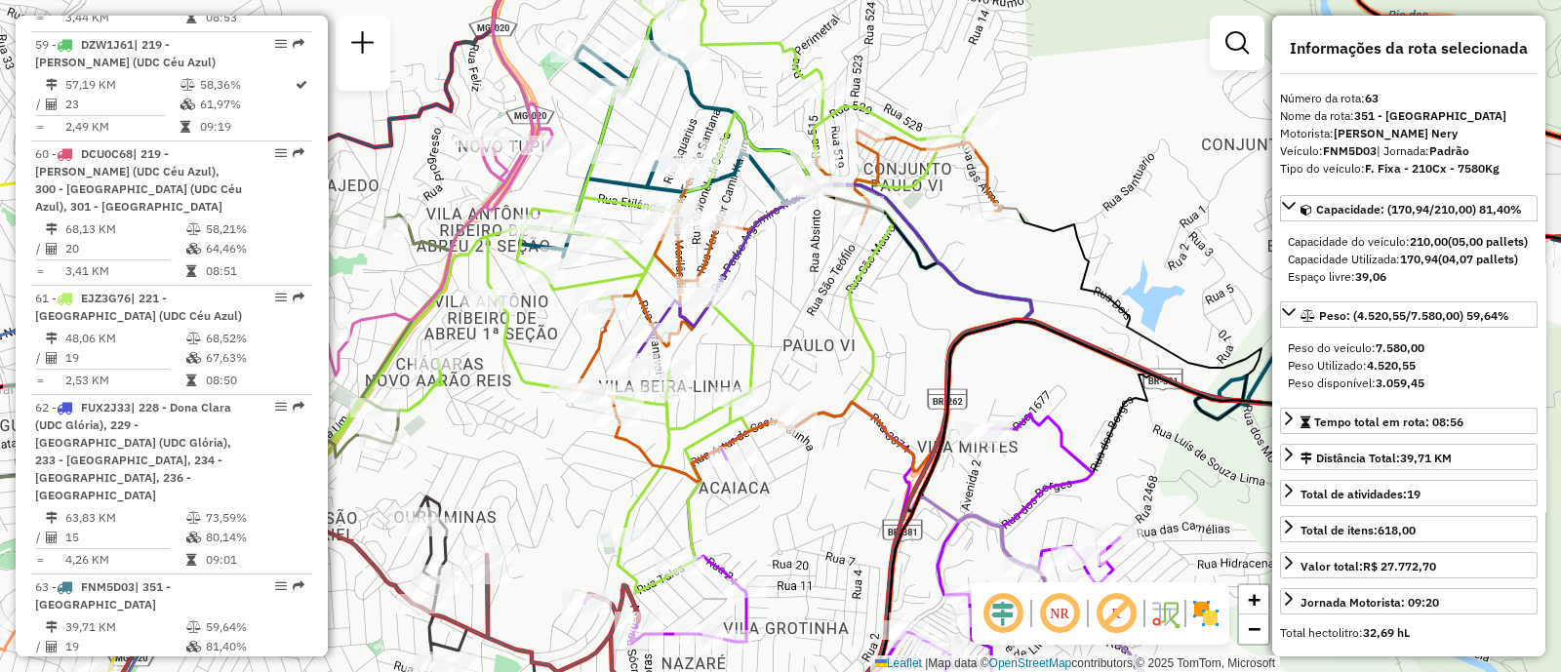
drag, startPoint x: 858, startPoint y: 265, endPoint x: 886, endPoint y: 328, distance: 68.6
click at [886, 328] on div "Janela de atendimento Grade de atendimento Capacidade Transportadoras Veículos …" at bounding box center [780, 336] width 1561 height 672
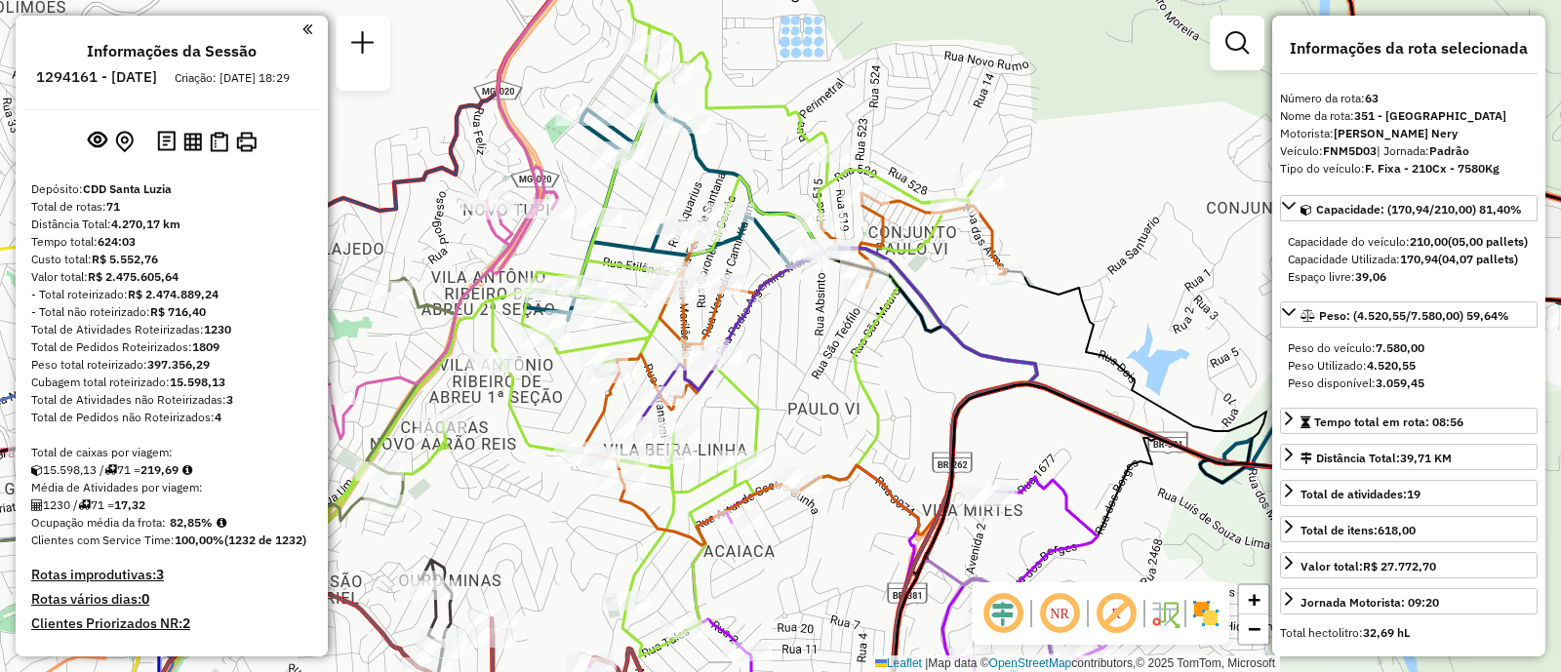
select select "**********"
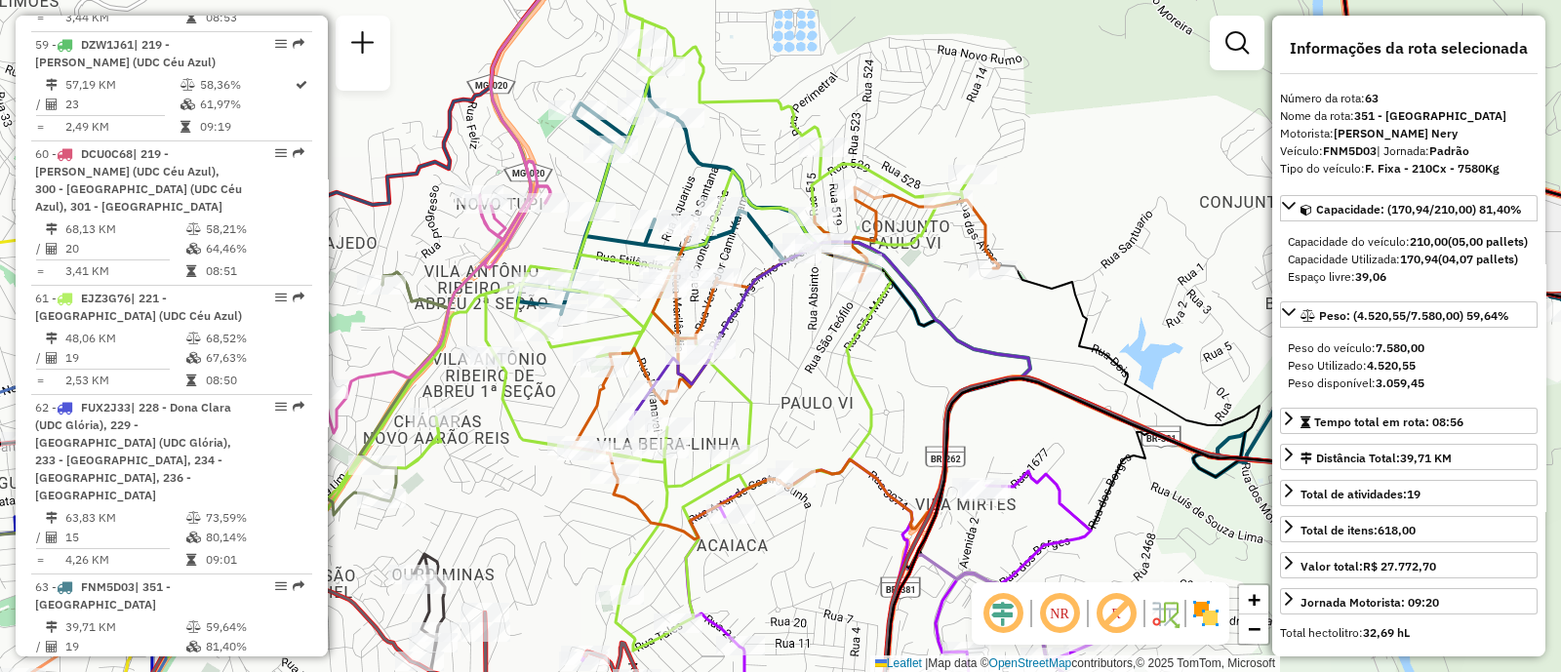
drag, startPoint x: 842, startPoint y: 385, endPoint x: 763, endPoint y: 251, distance: 156.1
click at [839, 381] on div "Janela de atendimento Grade de atendimento Capacidade Transportadoras Veículos …" at bounding box center [780, 336] width 1561 height 672
click at [832, 377] on div "Janela de atendimento Grade de atendimento Capacidade Transportadoras Veículos …" at bounding box center [780, 336] width 1561 height 672
click at [811, 358] on div "Janela de atendimento Grade de atendimento Capacidade Transportadoras Veículos …" at bounding box center [780, 336] width 1561 height 672
click at [792, 331] on div "Janela de atendimento Grade de atendimento Capacidade Transportadoras Veículos …" at bounding box center [780, 336] width 1561 height 672
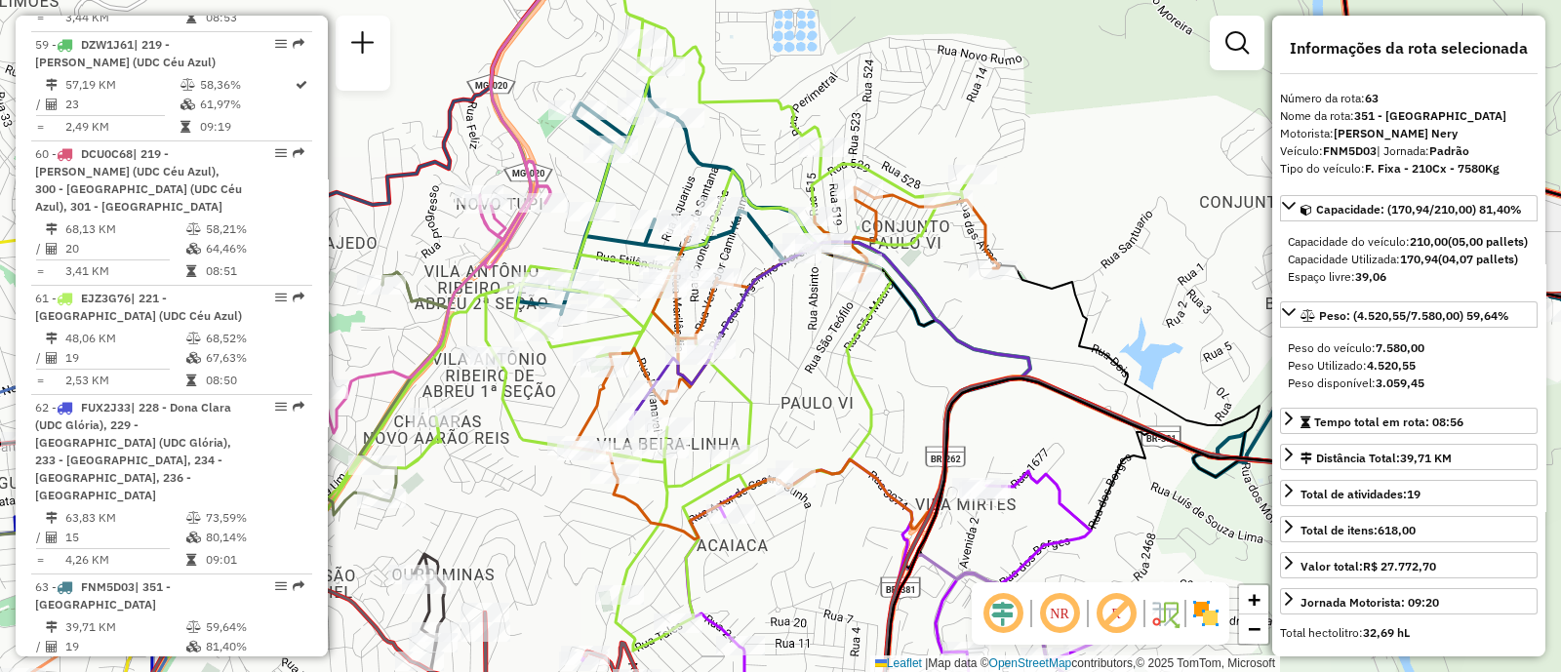
click at [777, 304] on div "Janela de atendimento Grade de atendimento Capacidade Transportadoras Veículos …" at bounding box center [780, 336] width 1561 height 672
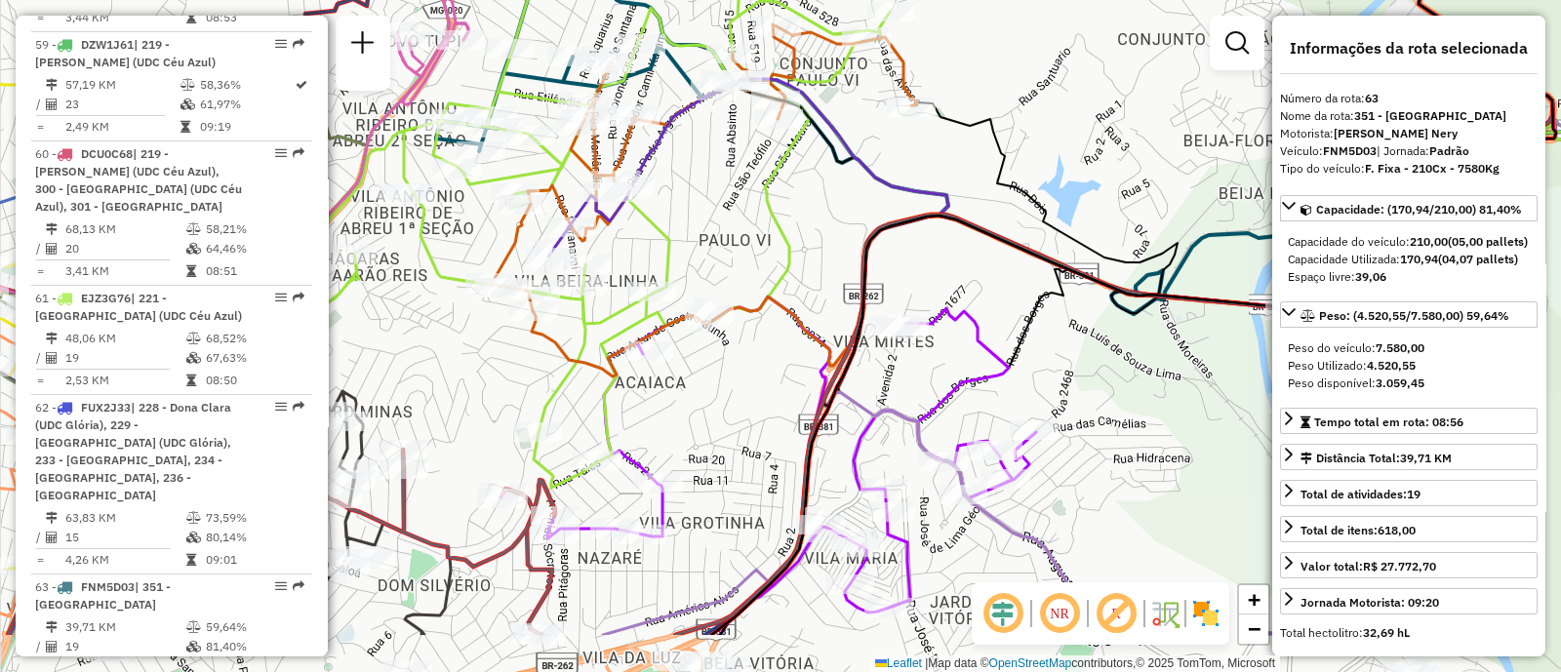
drag, startPoint x: 763, startPoint y: 251, endPoint x: 743, endPoint y: 195, distance: 59.3
click at [743, 195] on div "Janela de atendimento Grade de atendimento Capacidade Transportadoras Veículos …" at bounding box center [780, 336] width 1561 height 672
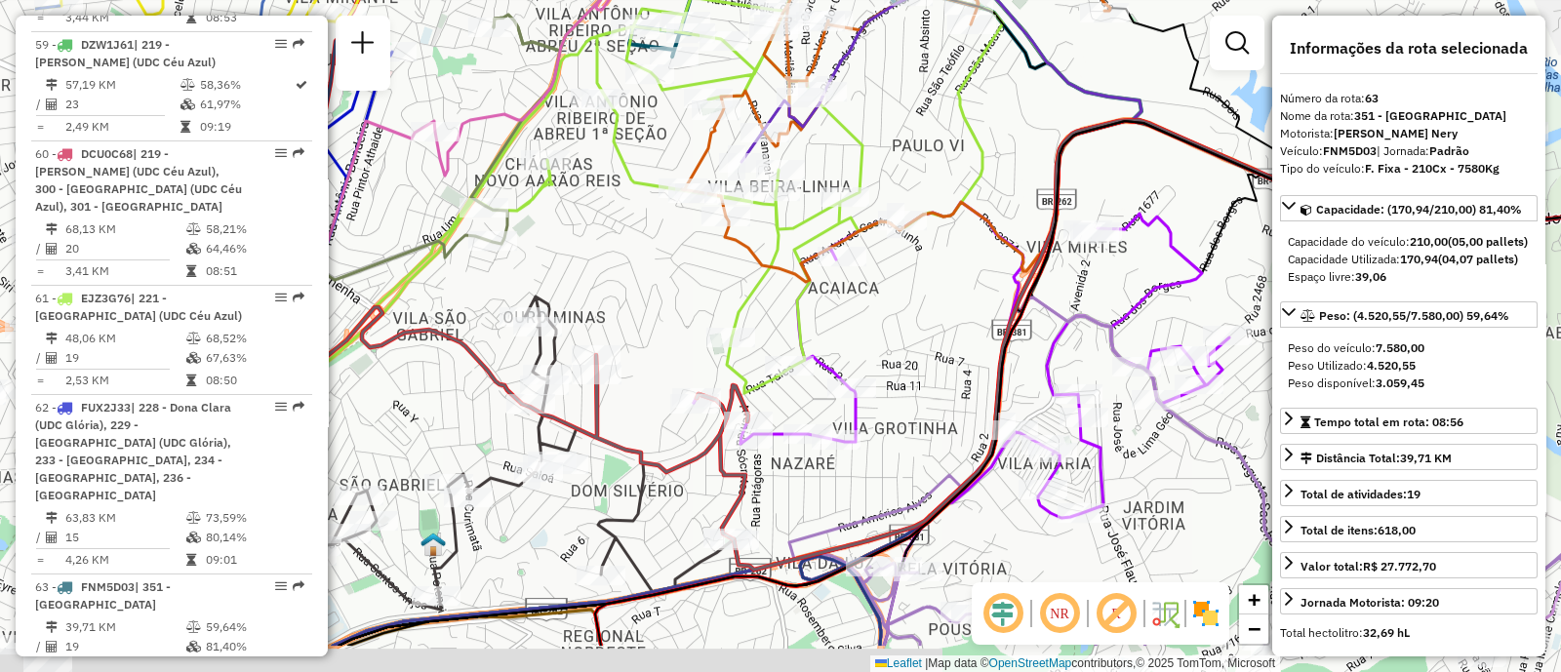
drag, startPoint x: 688, startPoint y: 208, endPoint x: 879, endPoint y: 113, distance: 213.4
click at [879, 113] on div "Janela de atendimento Grade de atendimento Capacidade Transportadoras Veículos …" at bounding box center [780, 336] width 1561 height 672
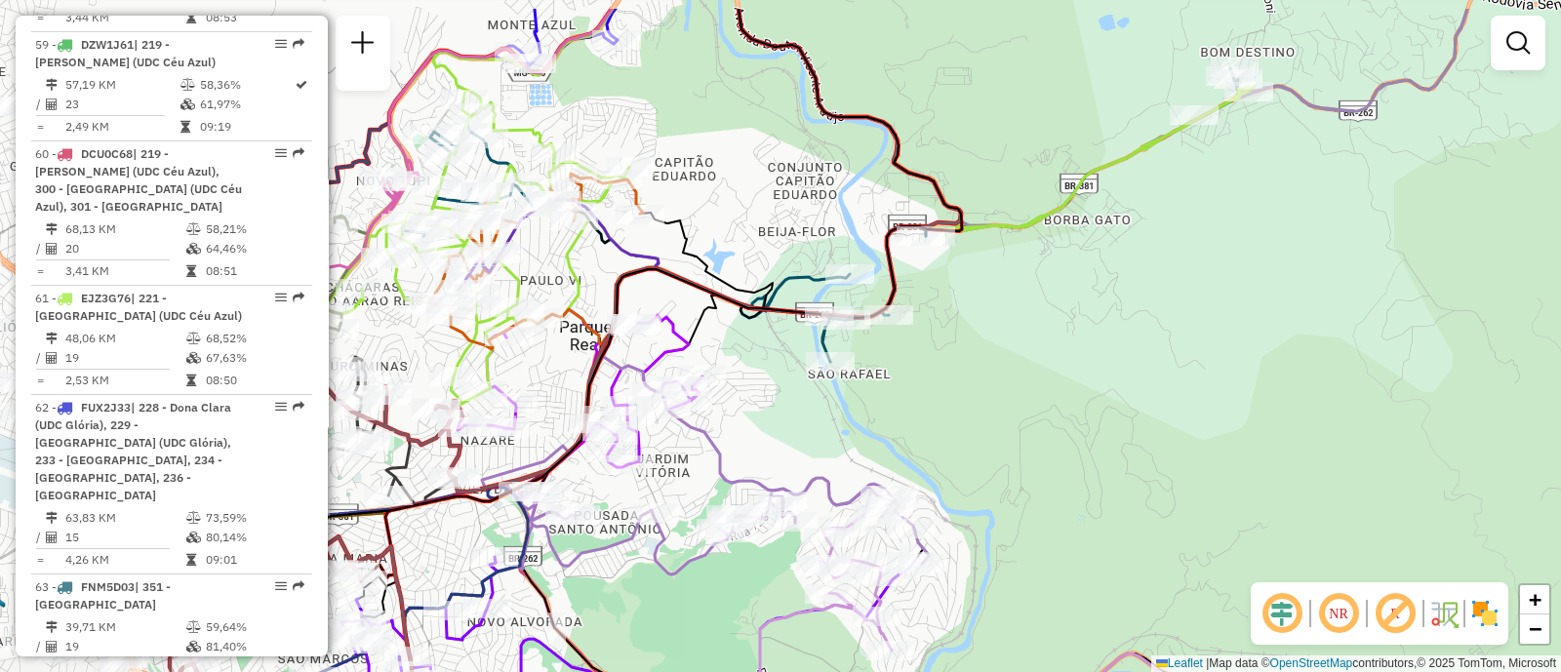
drag, startPoint x: 920, startPoint y: 363, endPoint x: 1048, endPoint y: 437, distance: 147.8
click at [1048, 437] on div "Janela de atendimento Grade de atendimento Capacidade Transportadoras Veículos …" at bounding box center [780, 336] width 1561 height 672
